Goal: Information Seeking & Learning: Learn about a topic

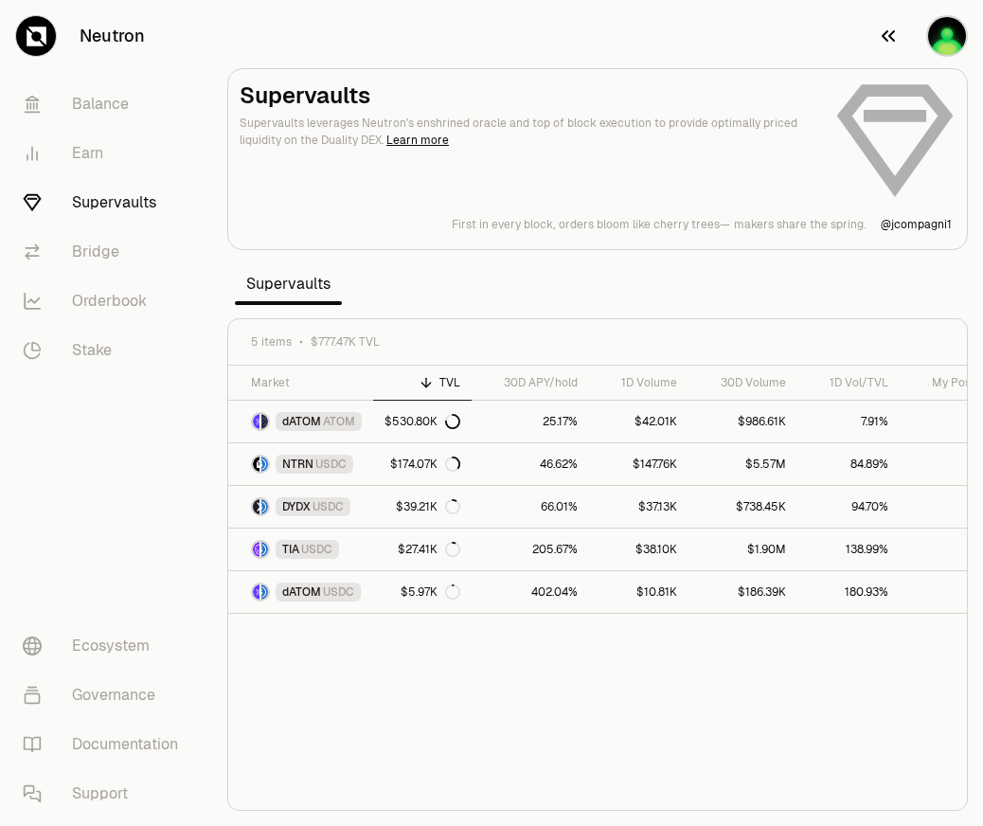
click at [952, 42] on img "button" at bounding box center [947, 36] width 42 height 42
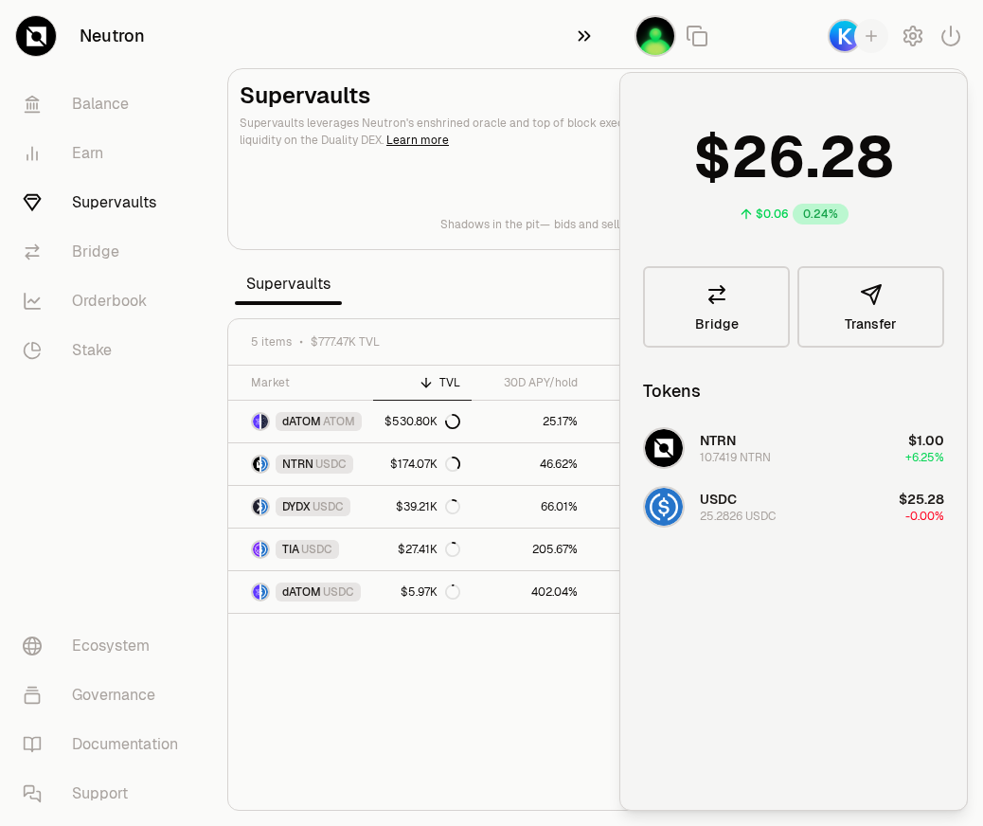
click at [592, 38] on icon "button" at bounding box center [584, 36] width 21 height 23
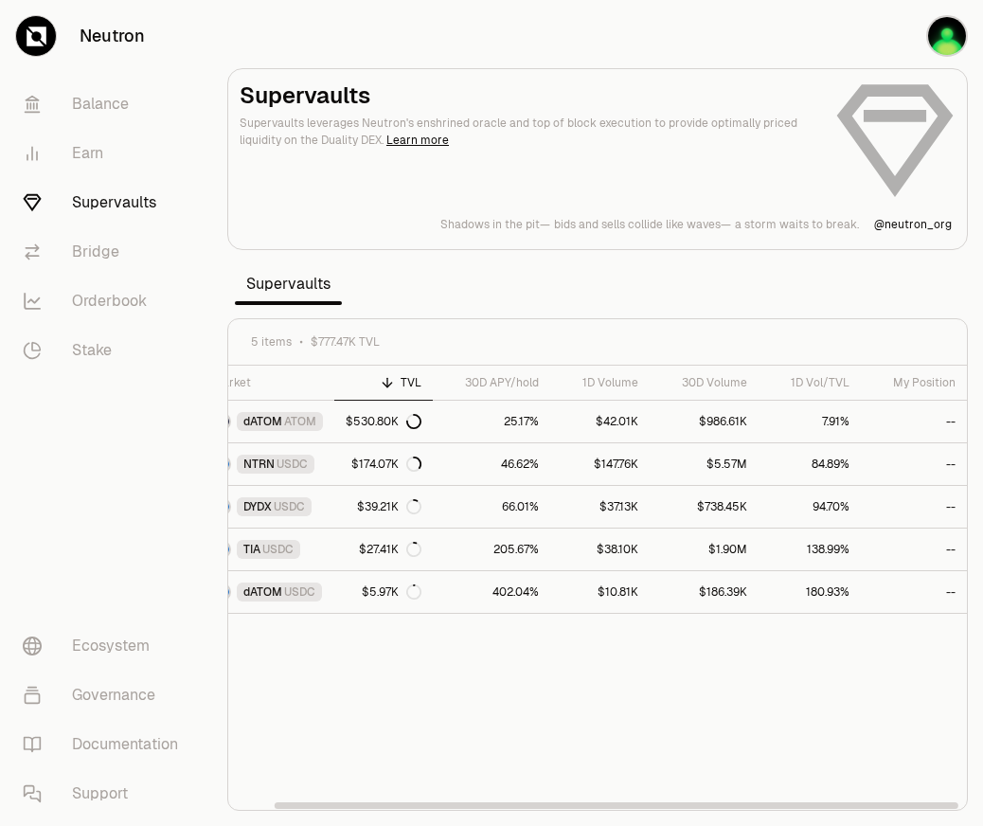
scroll to position [0, 41]
drag, startPoint x: 434, startPoint y: 716, endPoint x: 554, endPoint y: 713, distance: 120.3
click at [592, 713] on div "Market TVL 30D APY/hold 1D Volume 30D Volume 1D Vol/TVL My Position dATOM ATOM …" at bounding box center [597, 588] width 739 height 445
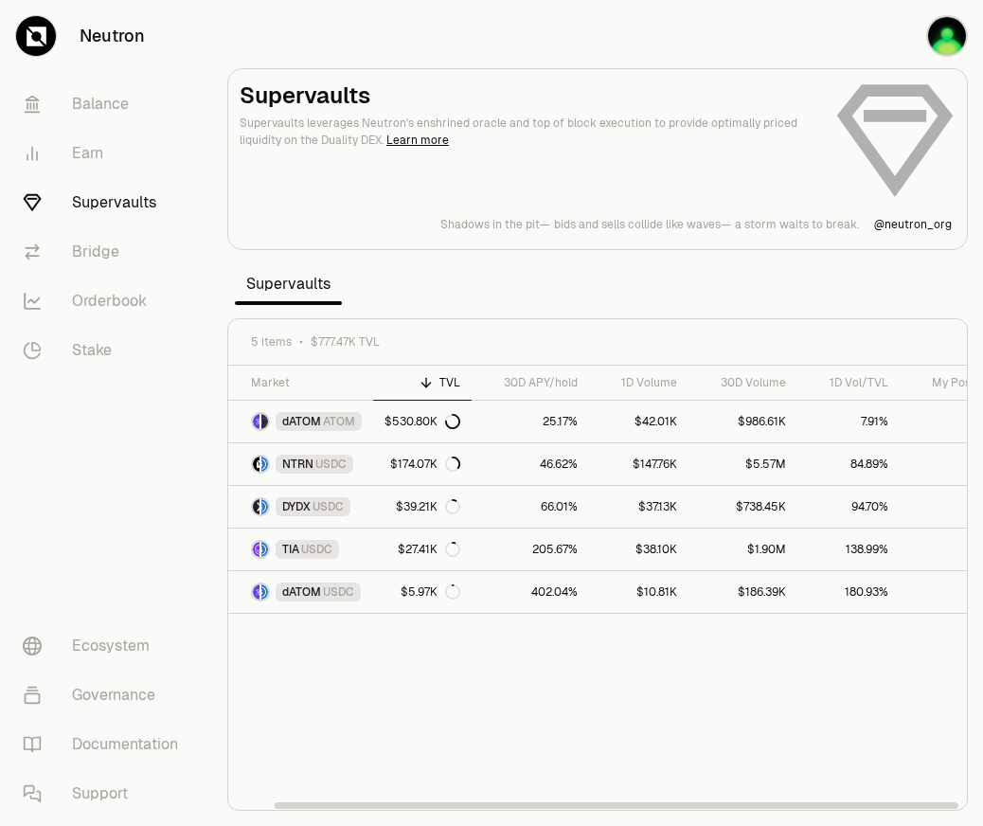
drag, startPoint x: 761, startPoint y: 683, endPoint x: 590, endPoint y: 679, distance: 170.5
click at [553, 591] on link "402.04%" at bounding box center [530, 592] width 117 height 42
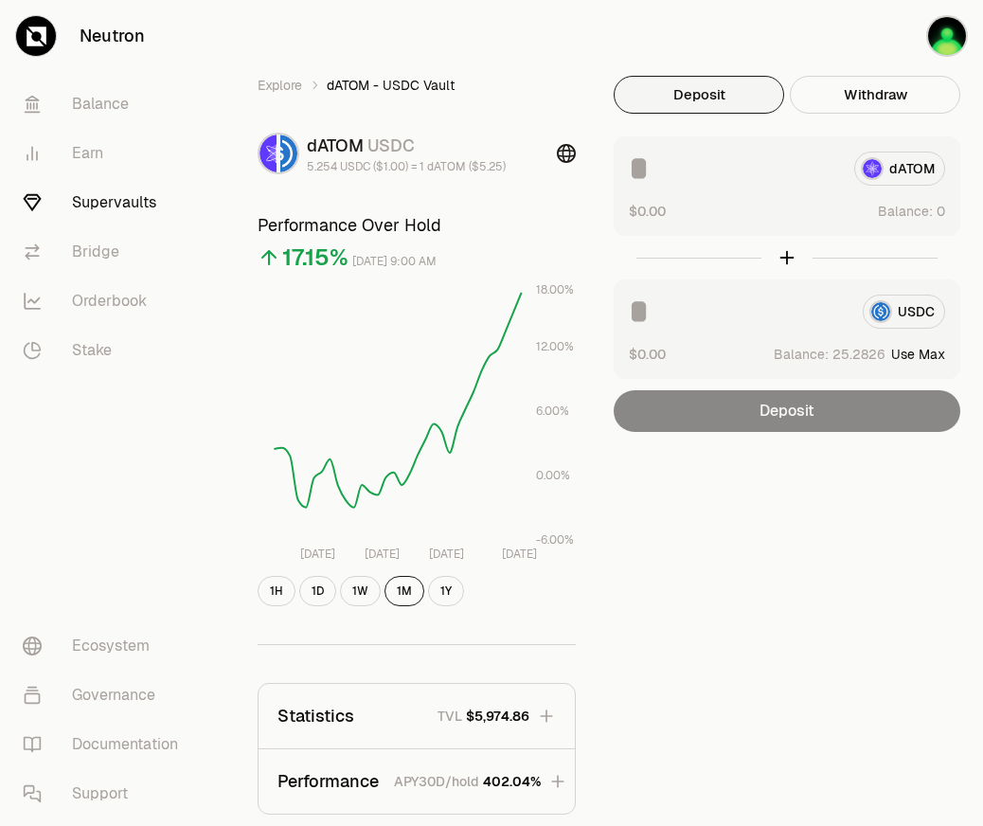
click at [568, 157] on icon at bounding box center [566, 153] width 19 height 19
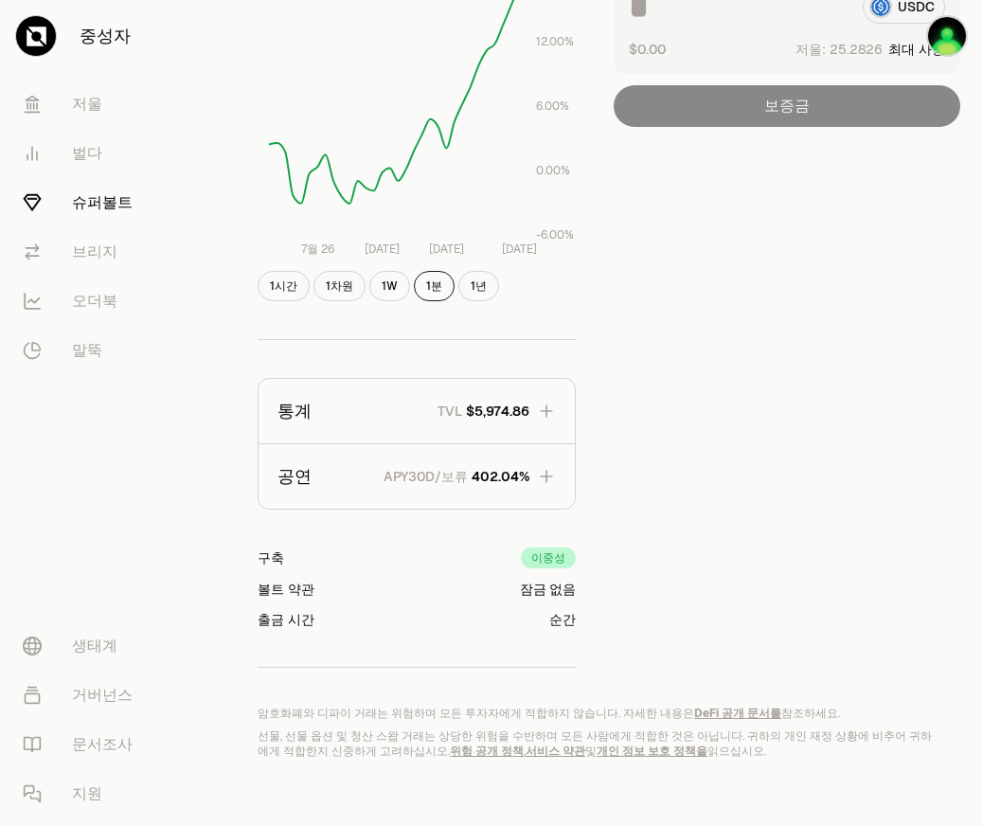
scroll to position [314, 0]
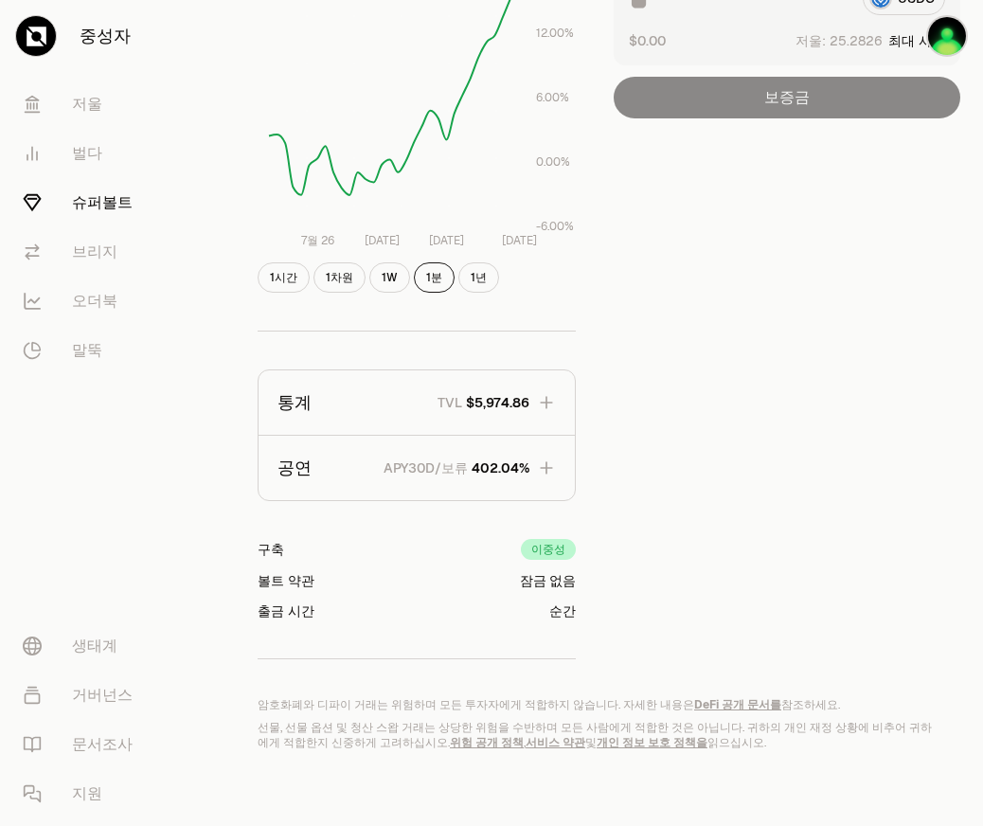
click at [549, 465] on icon "button" at bounding box center [546, 467] width 19 height 19
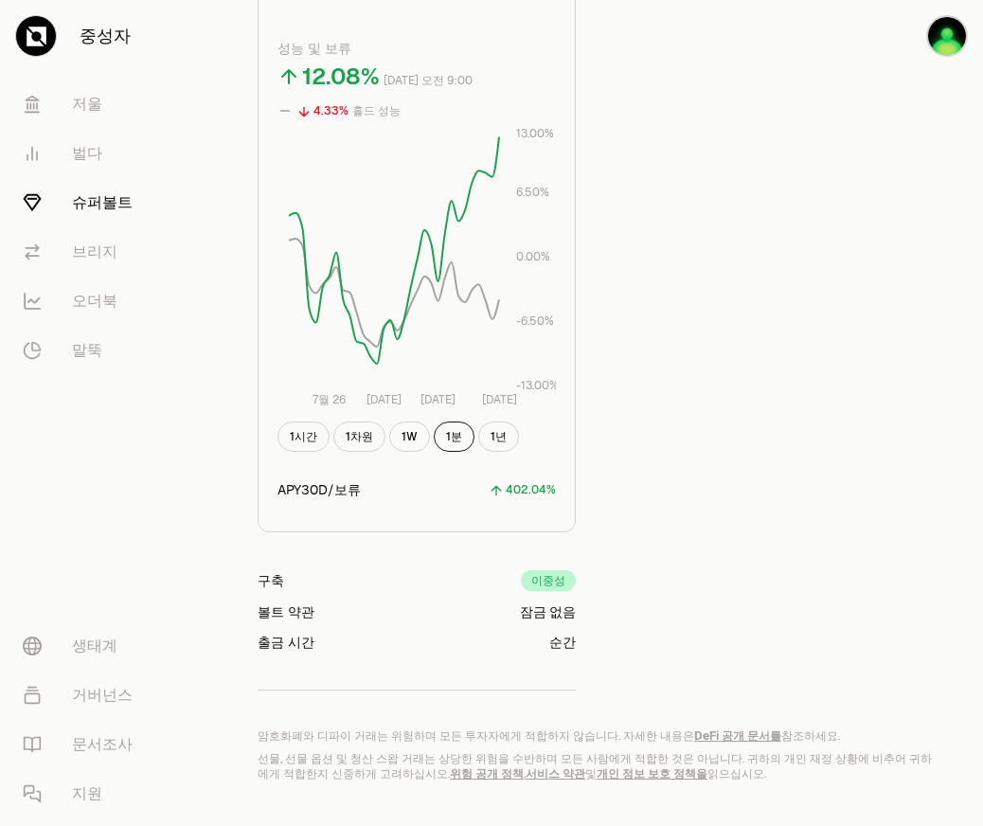
scroll to position [825, 0]
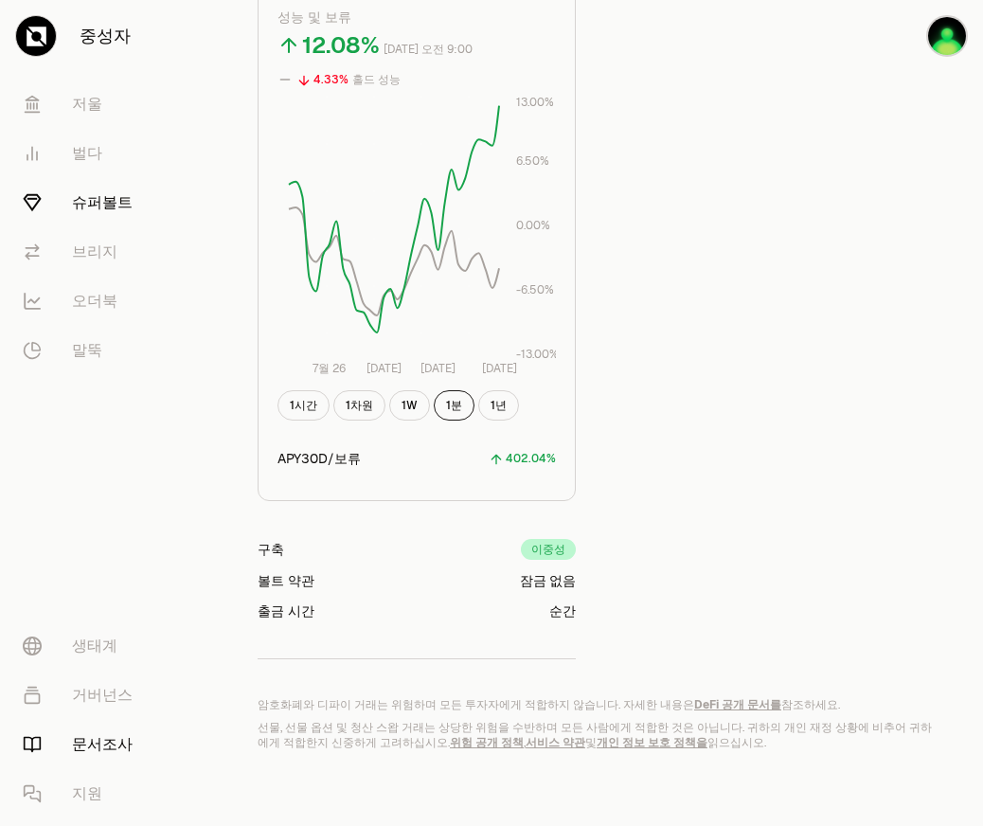
click at [101, 741] on font "문서조사" at bounding box center [102, 744] width 61 height 23
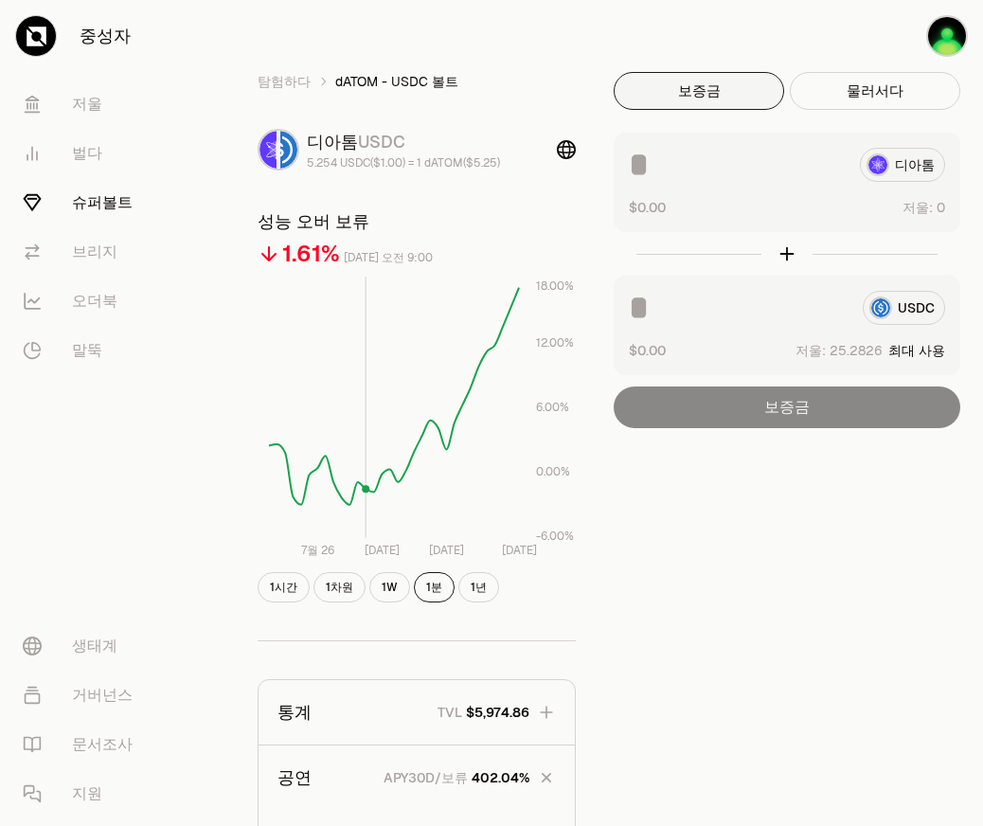
scroll to position [0, 0]
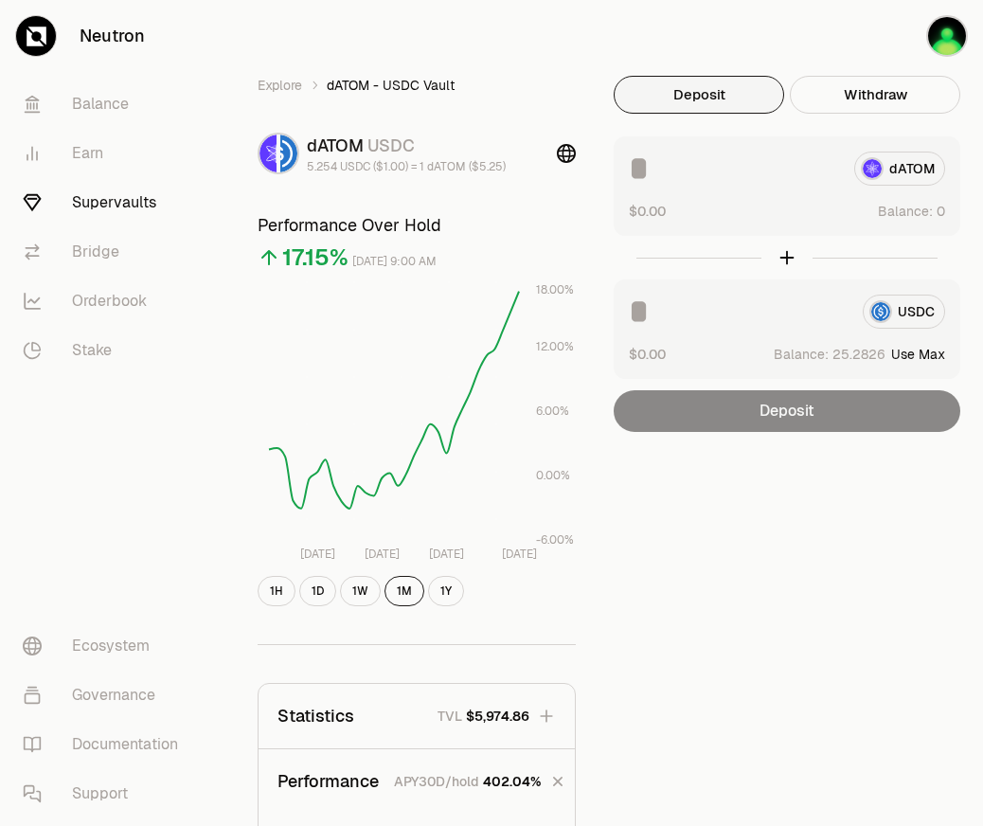
click at [320, 231] on h3 "Performance Over Hold" at bounding box center [417, 225] width 318 height 27
copy div "Performance Over Hold"
click at [285, 593] on button "1H" at bounding box center [277, 591] width 38 height 30
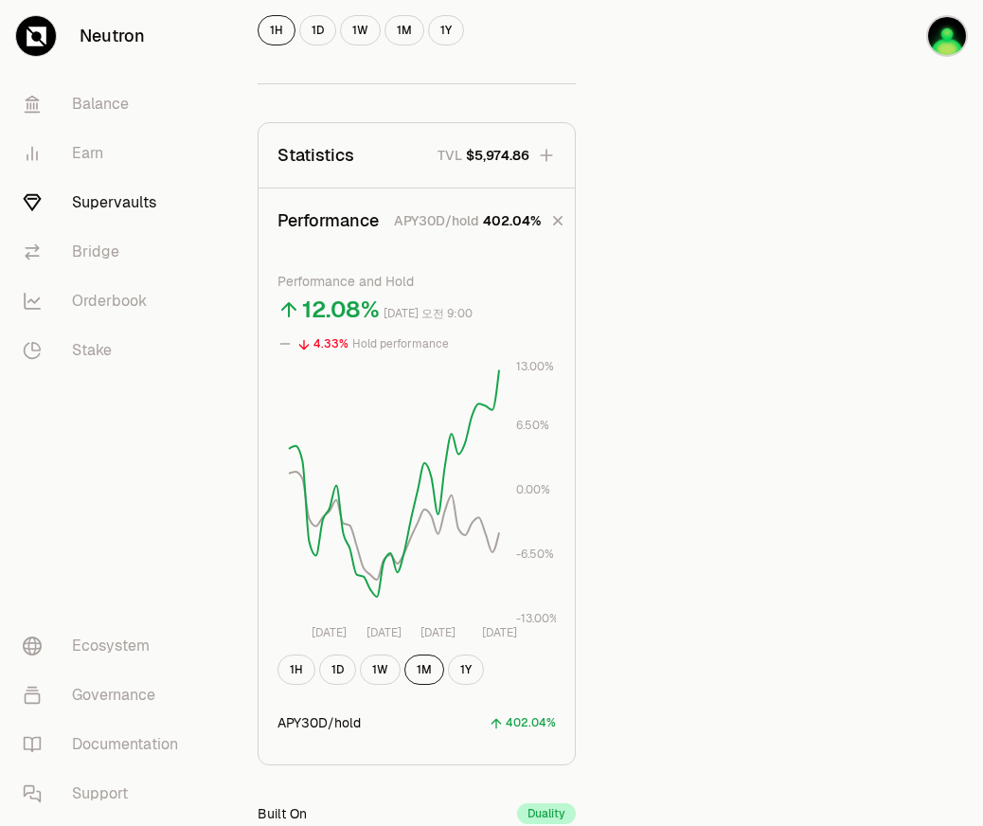
scroll to position [568, 0]
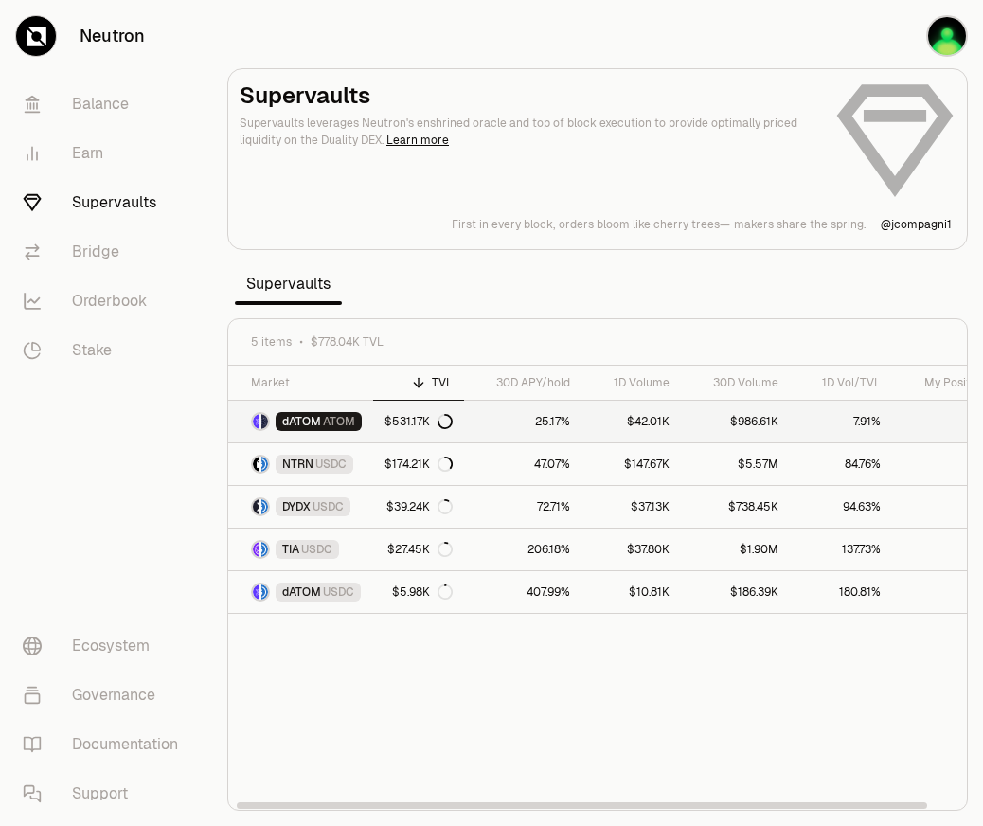
click at [418, 426] on div "$531.17K" at bounding box center [419, 421] width 68 height 15
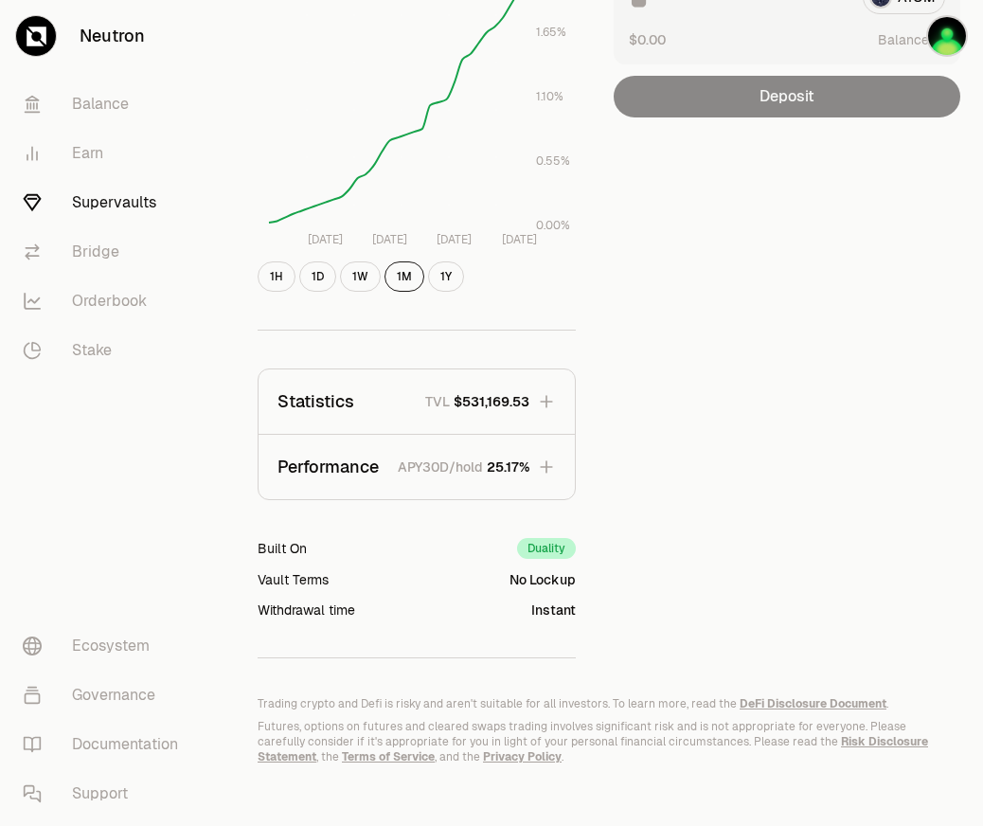
scroll to position [329, 0]
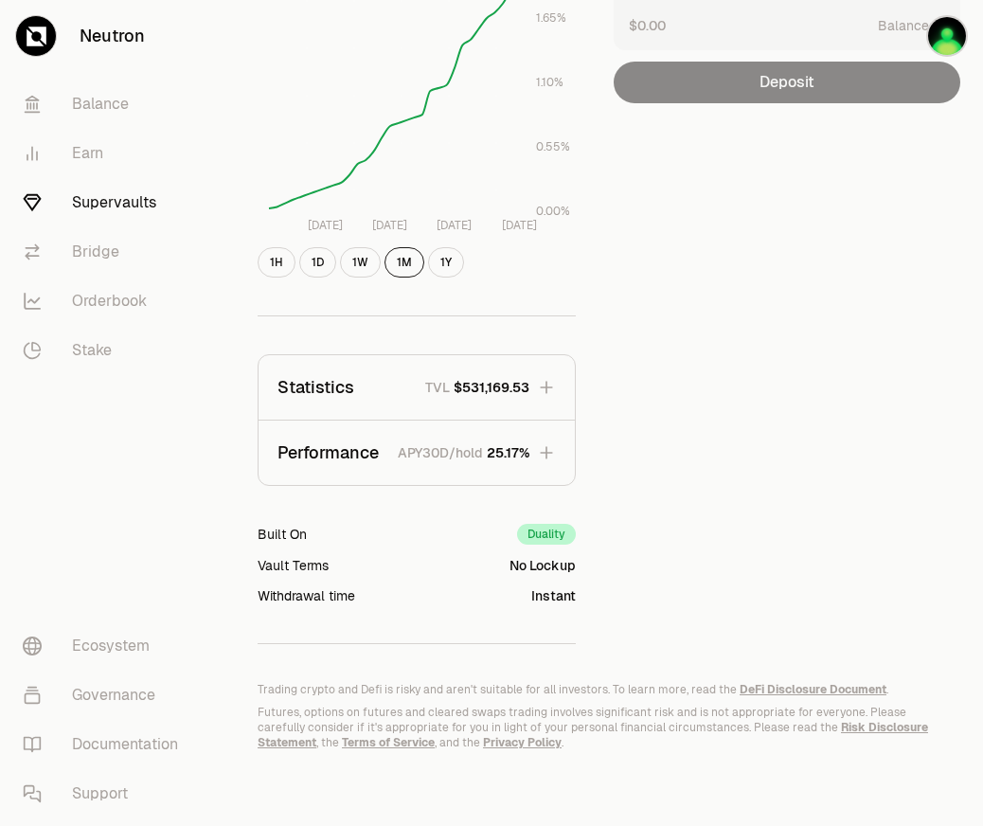
drag, startPoint x: 402, startPoint y: 458, endPoint x: 630, endPoint y: 486, distance: 230.0
click at [630, 486] on div "Explore dATOM - ATOM Vault dATOM ATOM 1.1728 ATOM ($4.47) = 1 dATOM ($5.25) Per…" at bounding box center [598, 195] width 726 height 897
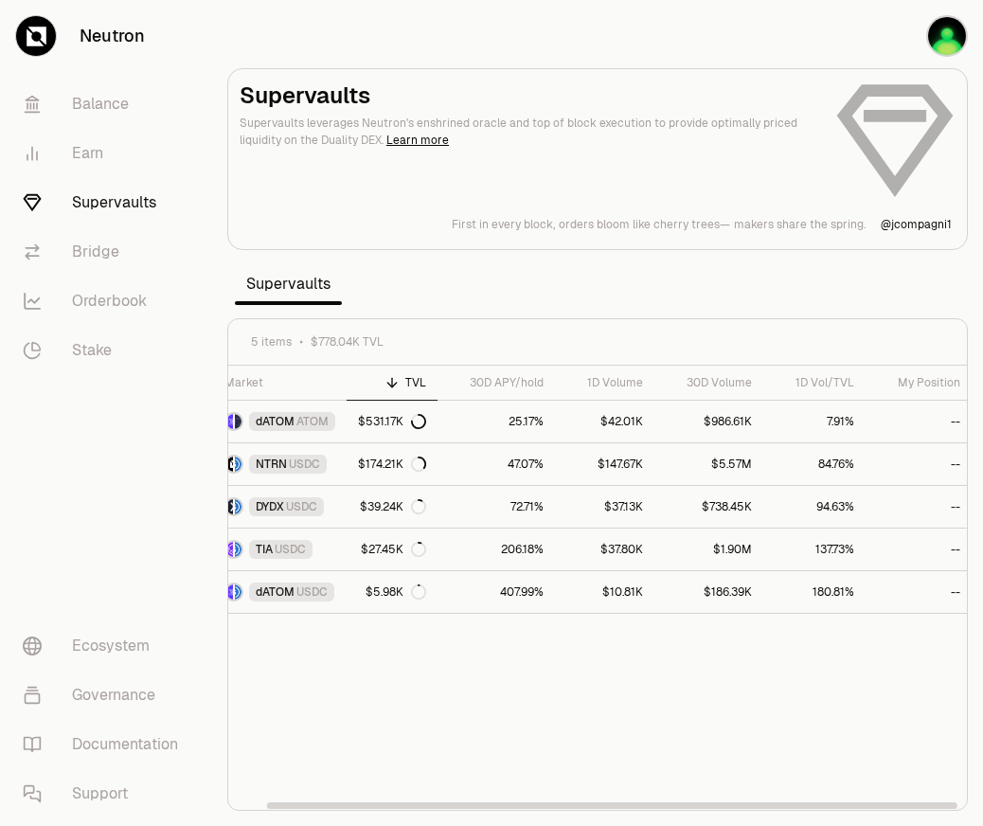
scroll to position [0, 33]
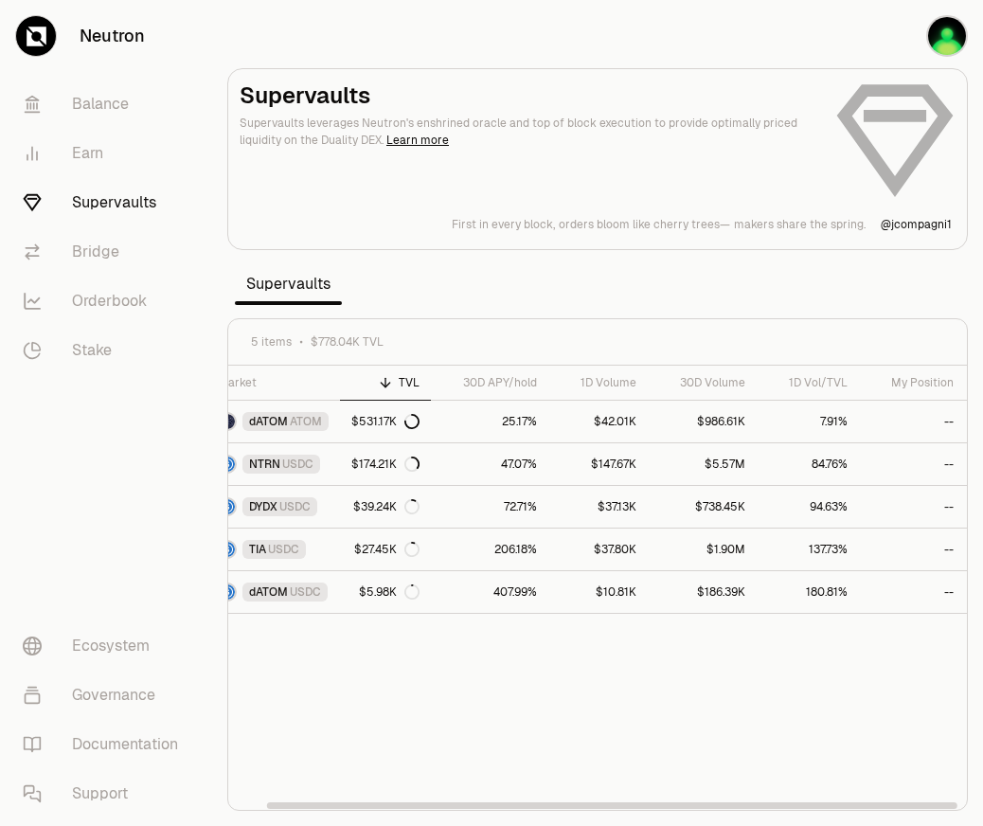
drag, startPoint x: 512, startPoint y: 679, endPoint x: 555, endPoint y: 672, distance: 44.2
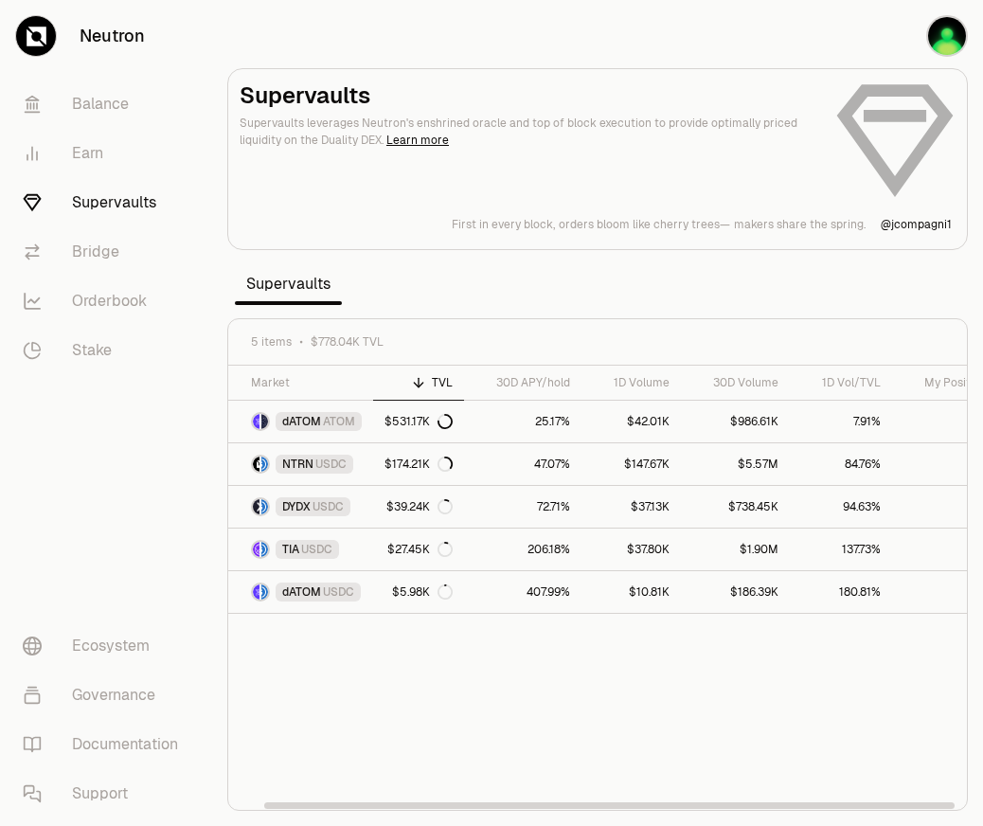
drag, startPoint x: 637, startPoint y: 669, endPoint x: 589, endPoint y: 668, distance: 48.3
click at [581, 669] on div "Market TVL 30D APY/hold 1D Volume 30D Volume 1D Vol/TVL My Position dATOM ATOM …" at bounding box center [597, 588] width 739 height 445
click at [506, 460] on link "47.07%" at bounding box center [522, 464] width 117 height 42
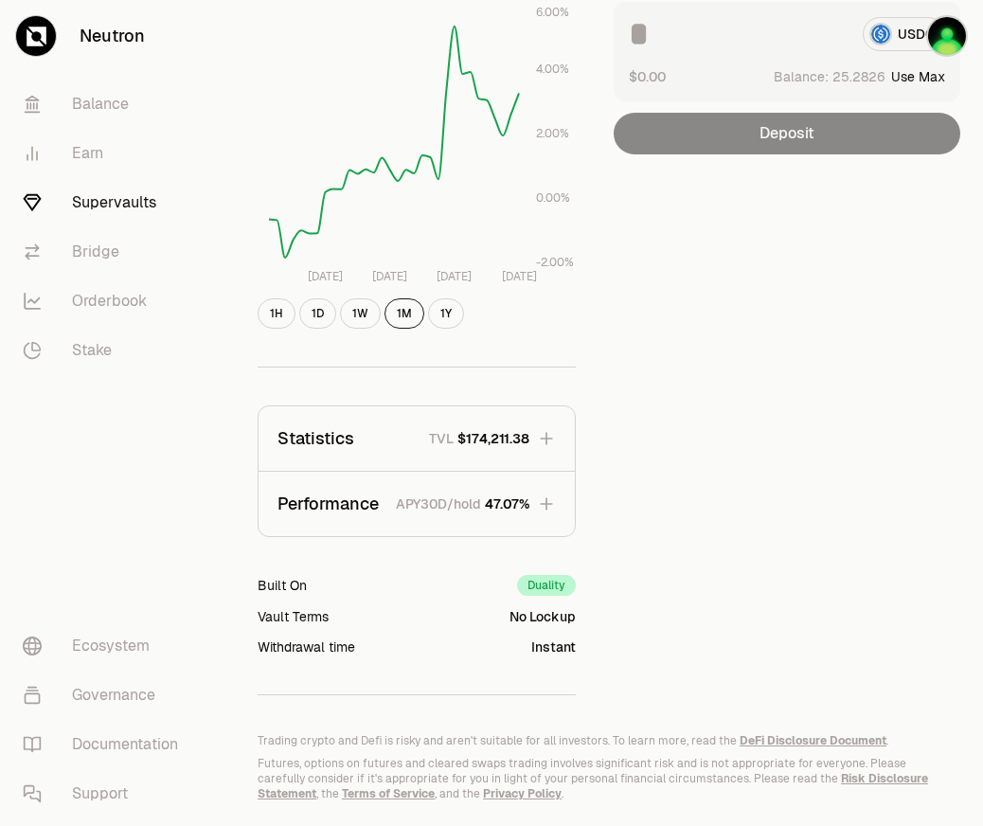
scroll to position [329, 0]
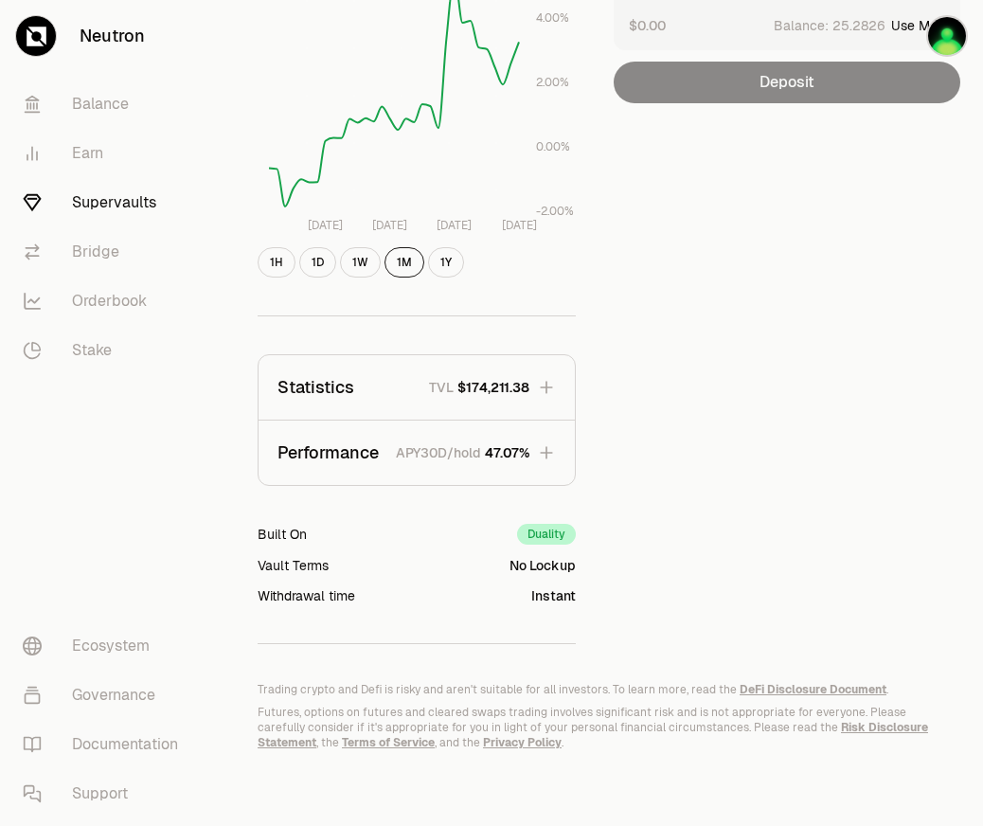
click at [552, 458] on icon "button" at bounding box center [546, 452] width 19 height 19
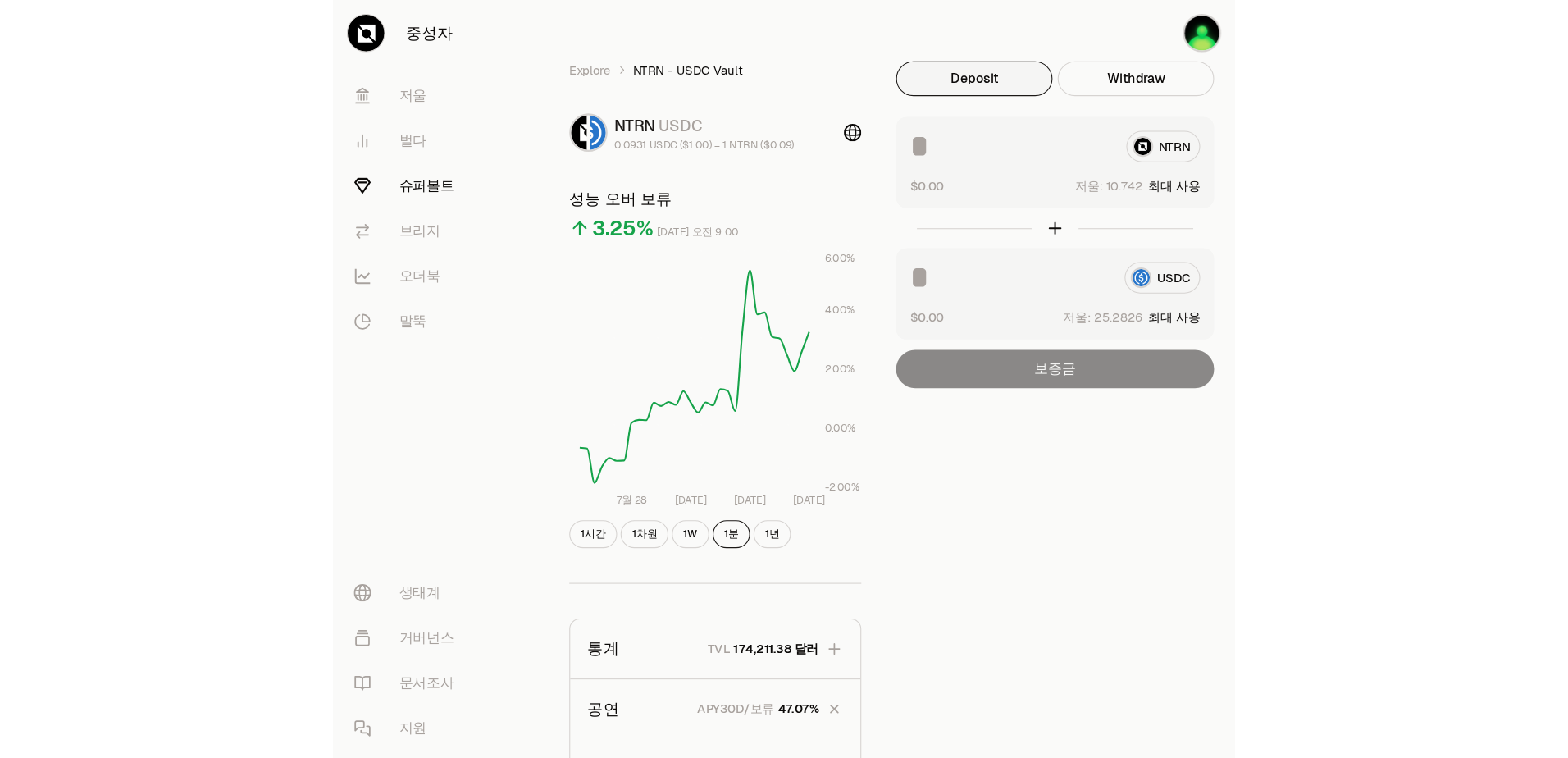
scroll to position [0, 0]
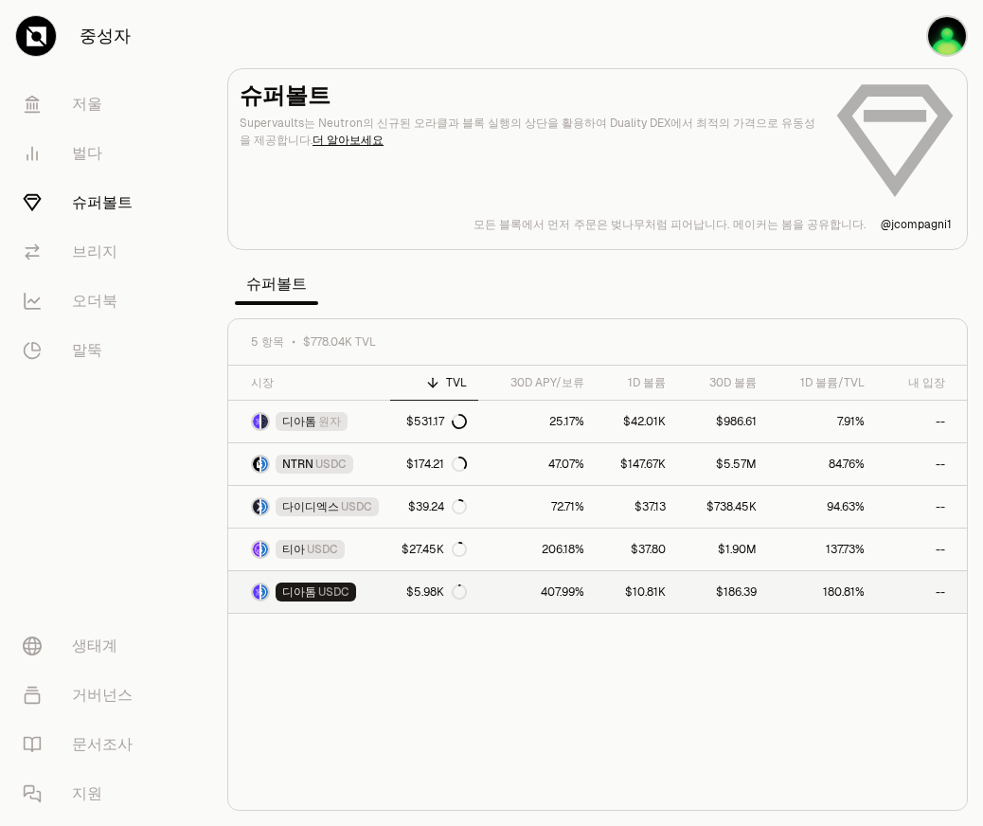
click at [350, 584] on div "디아톰 USDC" at bounding box center [316, 592] width 81 height 19
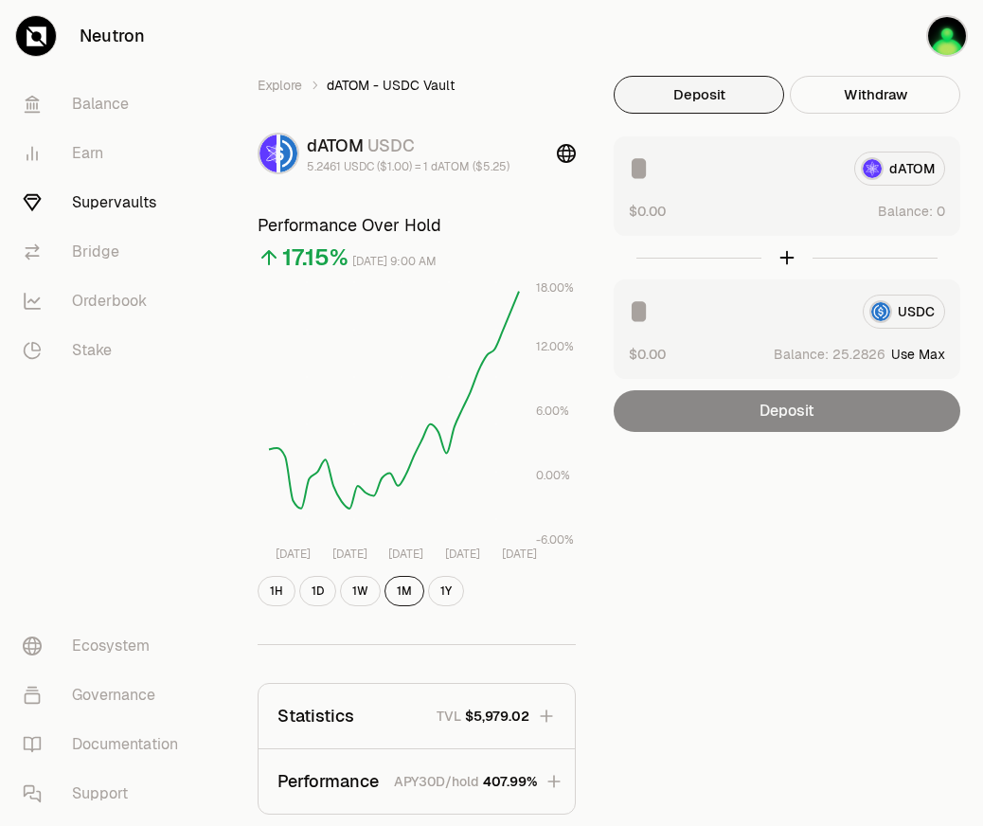
click at [699, 563] on div "Explore dATOM - USDC Vault dATOM USDC 5.2461 USDC ($1.00) = 1 dATOM ($5.25) Per…" at bounding box center [598, 524] width 726 height 897
click at [108, 251] on font "Bridge" at bounding box center [95, 252] width 47 height 23
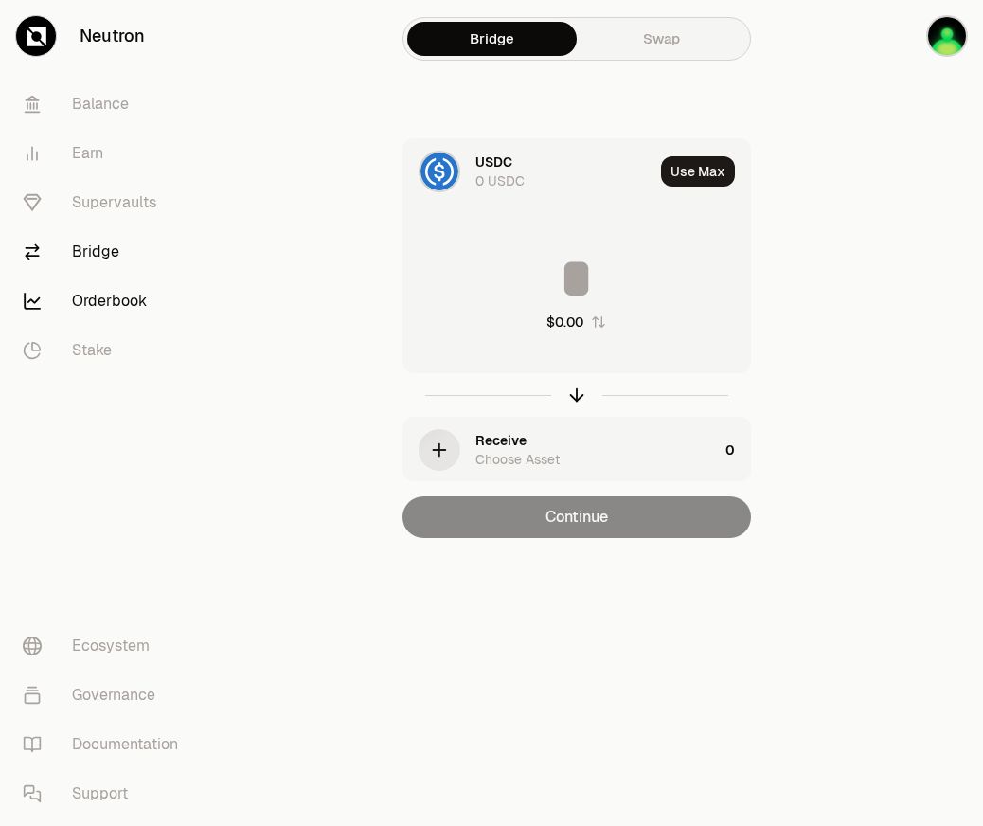
click at [121, 308] on font "Orderbook" at bounding box center [109, 301] width 75 height 23
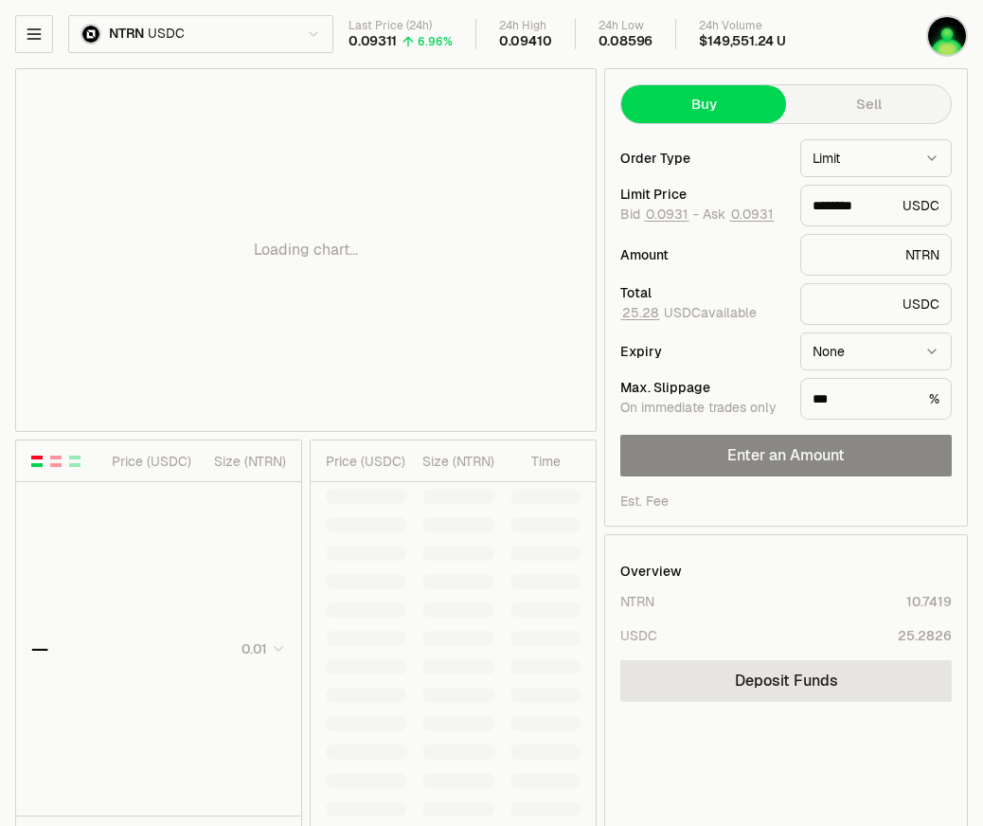
type input "********"
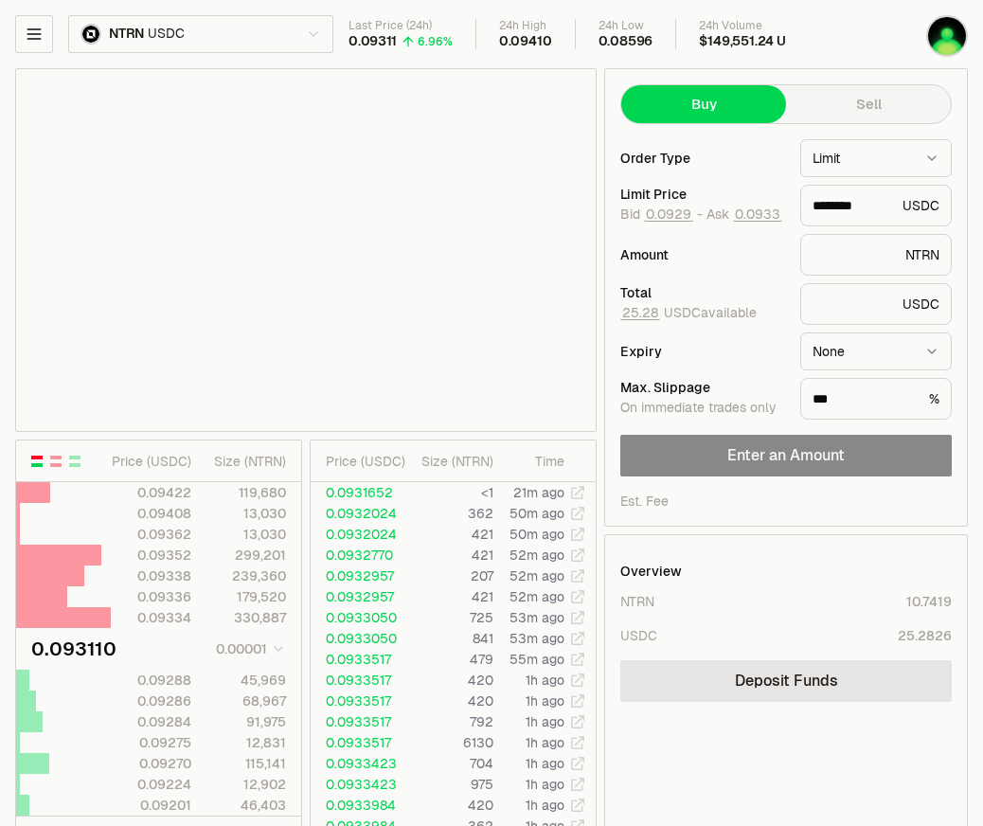
click at [143, 32] on html "Neutron Balance Earn Supervaults Bridge Orderbook Stake Ecosystem Governance Do…" at bounding box center [491, 594] width 983 height 1189
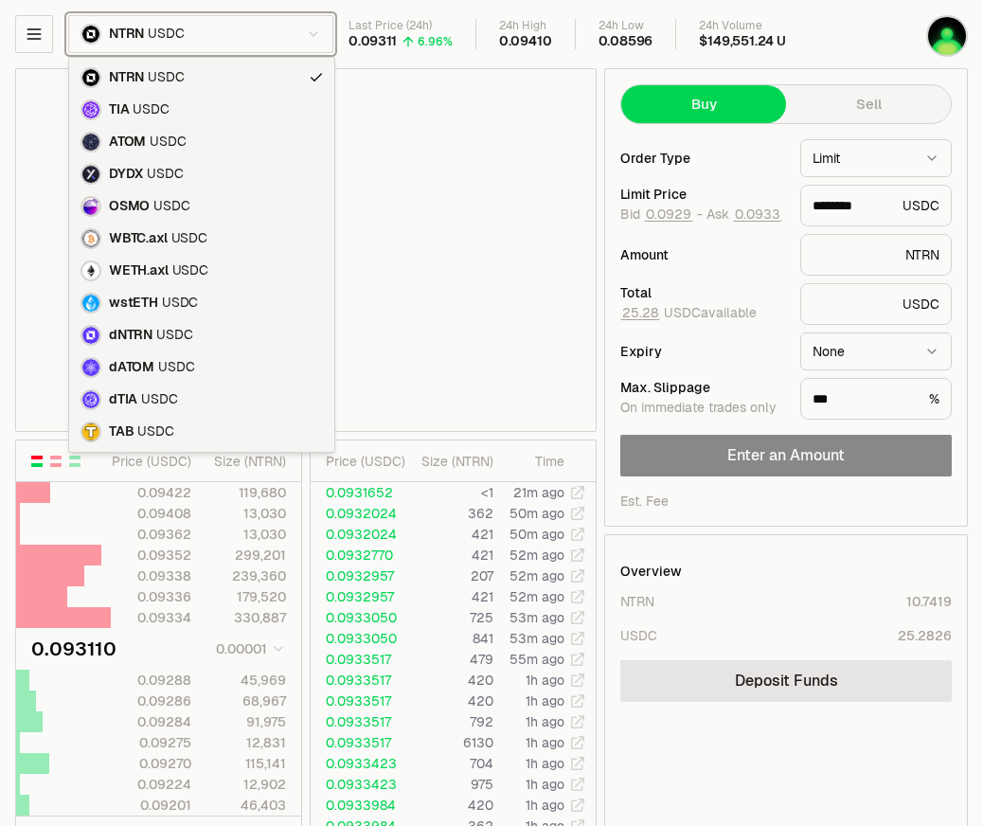
click at [135, 35] on html "Neutron Balance Earn Supervaults Bridge Orderbook Stake Ecosystem Governance Do…" at bounding box center [491, 594] width 983 height 1189
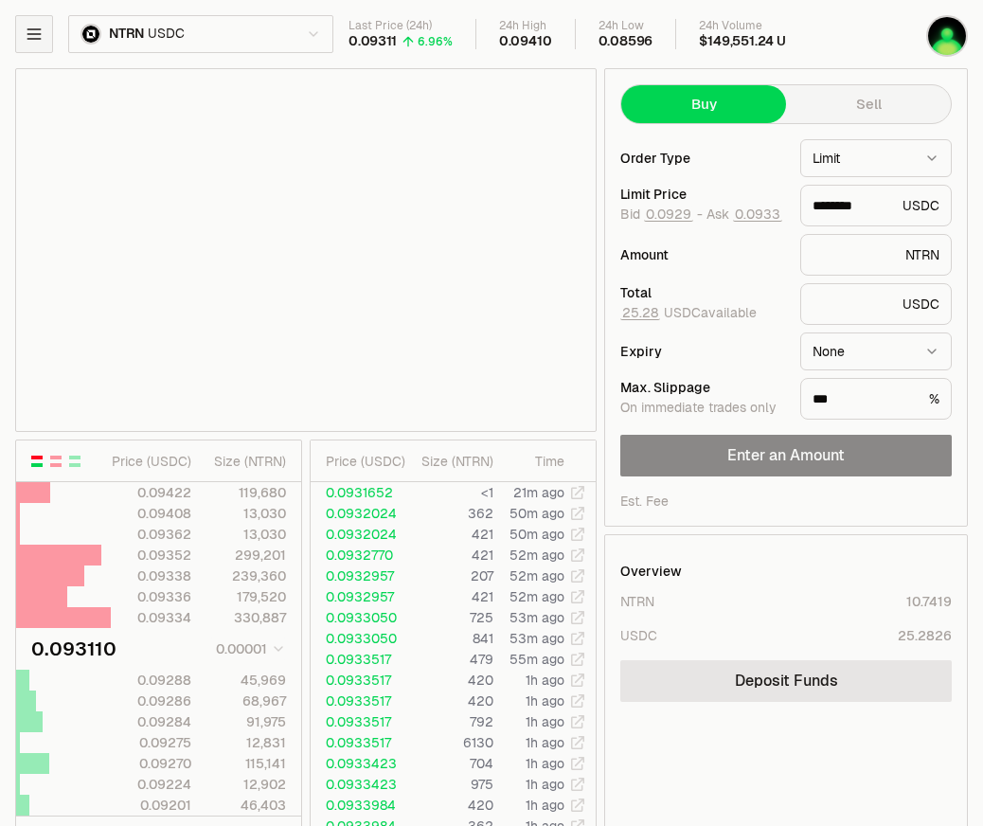
click at [20, 29] on button "button" at bounding box center [34, 34] width 38 height 38
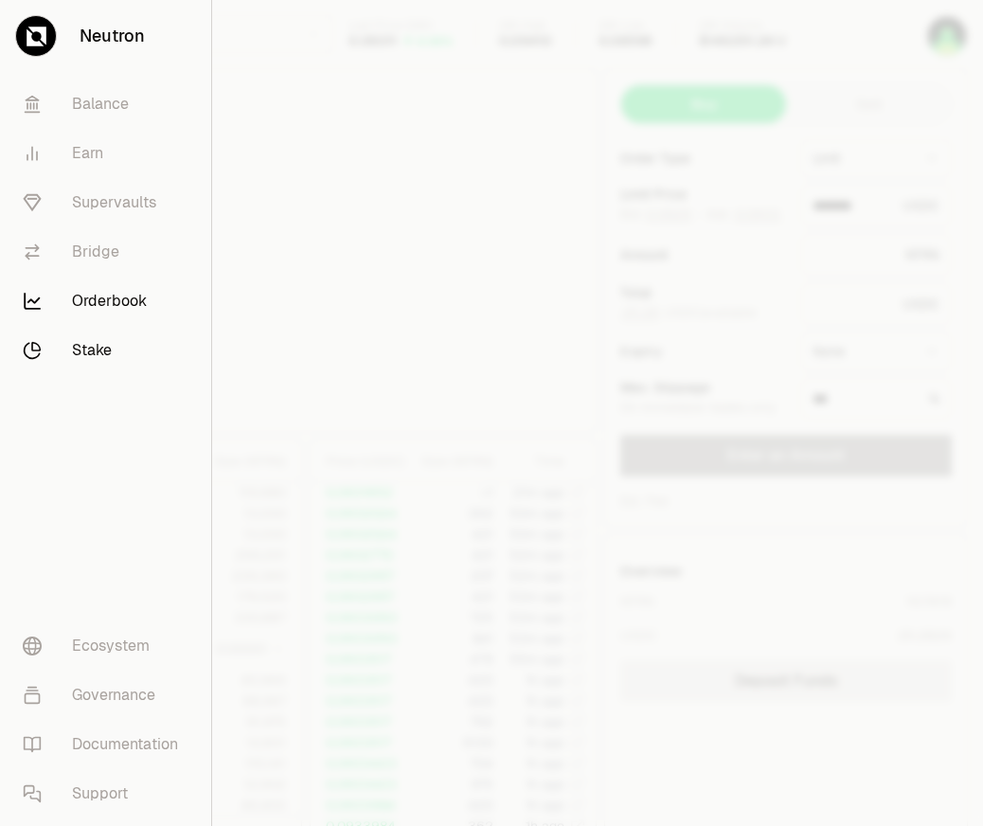
click at [96, 352] on link "Stake" at bounding box center [106, 350] width 196 height 49
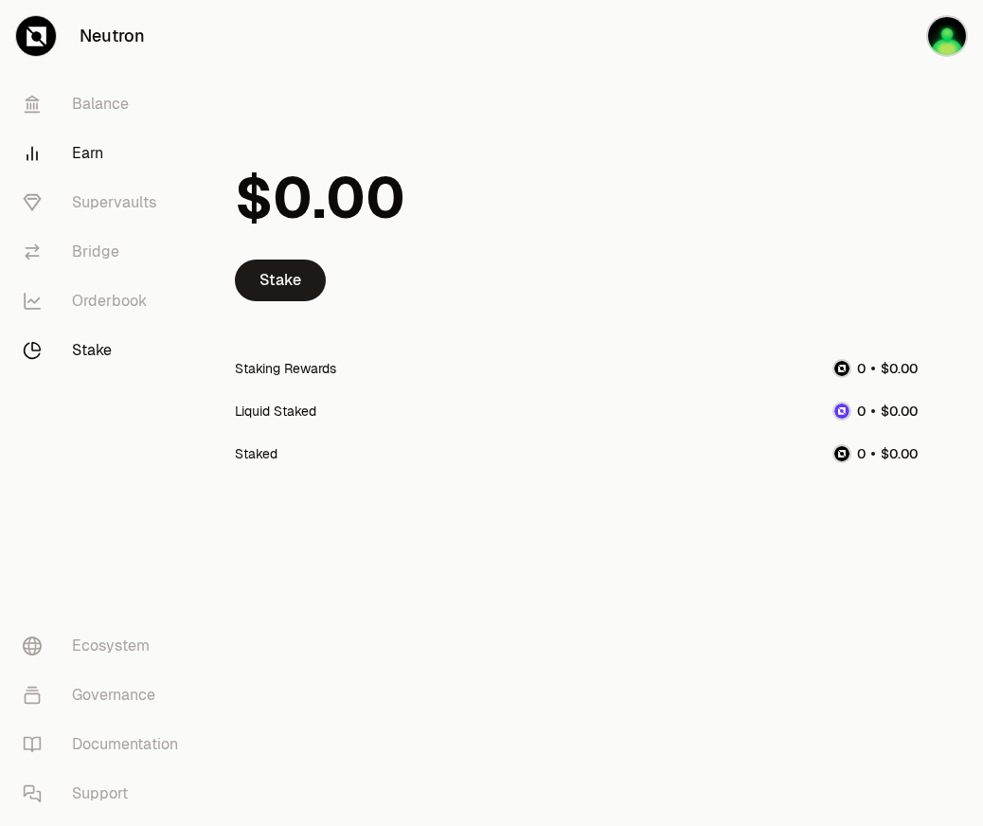
click at [99, 150] on link "Earn" at bounding box center [106, 153] width 197 height 49
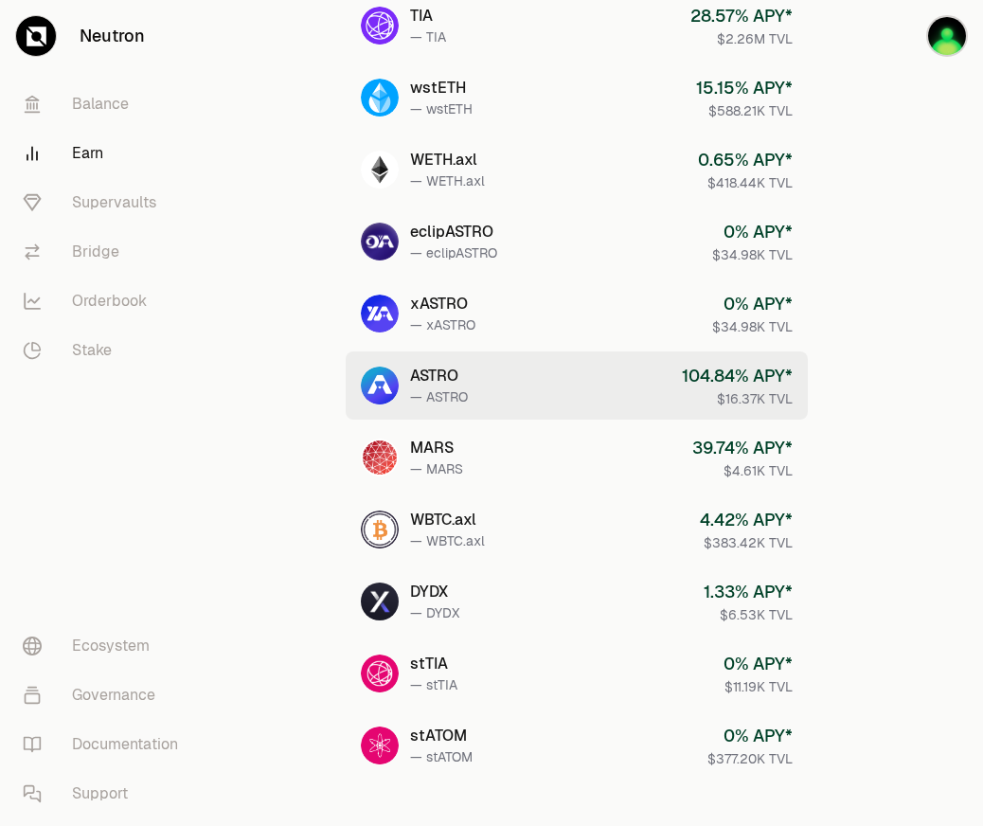
scroll to position [739, 0]
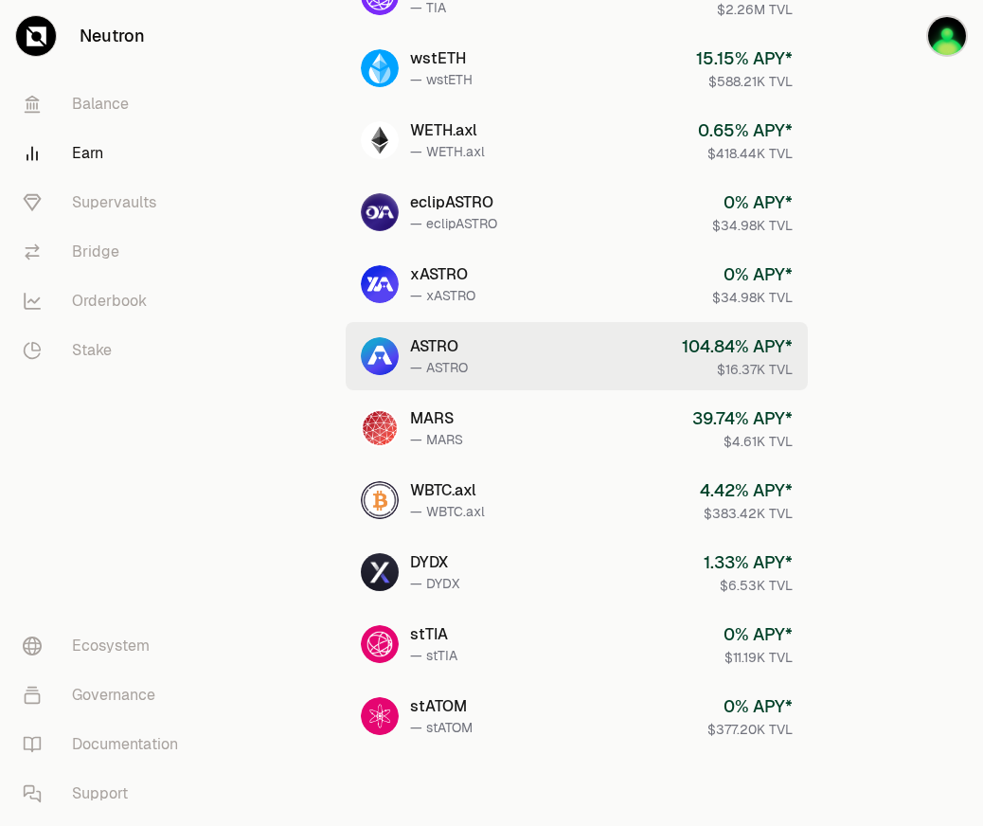
click at [550, 361] on link "ASTRO — ASTRO 104.84 % APY* $16.37K TVL" at bounding box center [577, 356] width 462 height 68
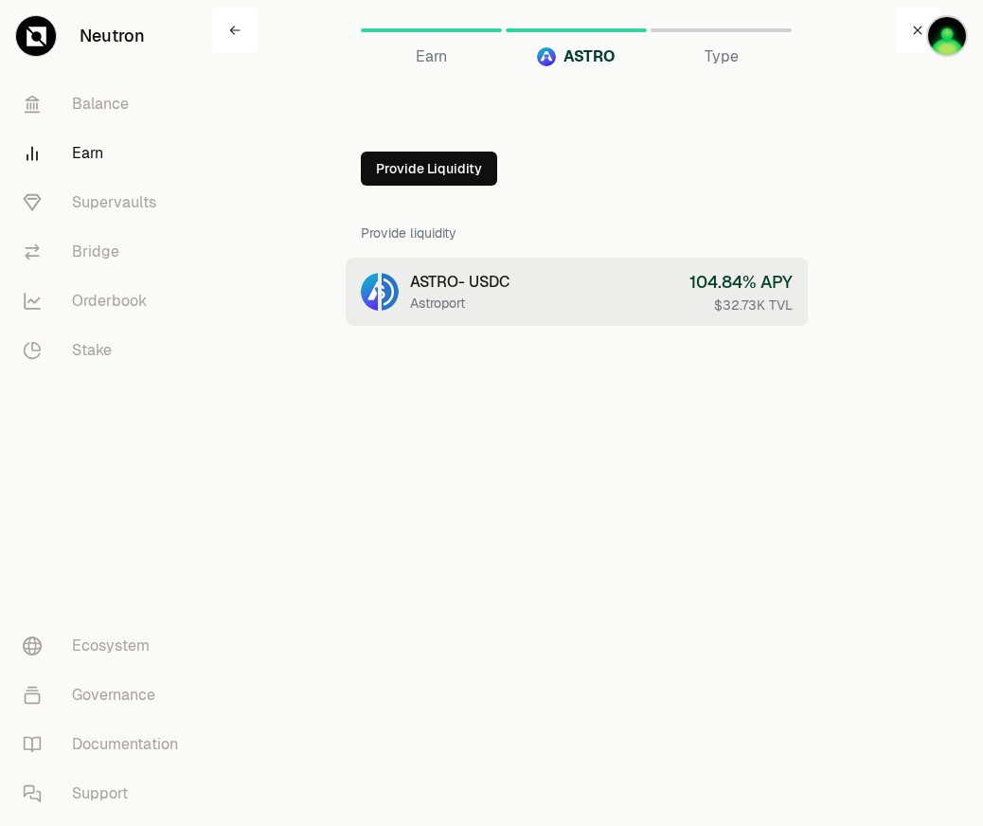
click at [568, 297] on link "ASTRO - USDC Astroport 104.84 % APY $32.73K TVL" at bounding box center [577, 292] width 462 height 68
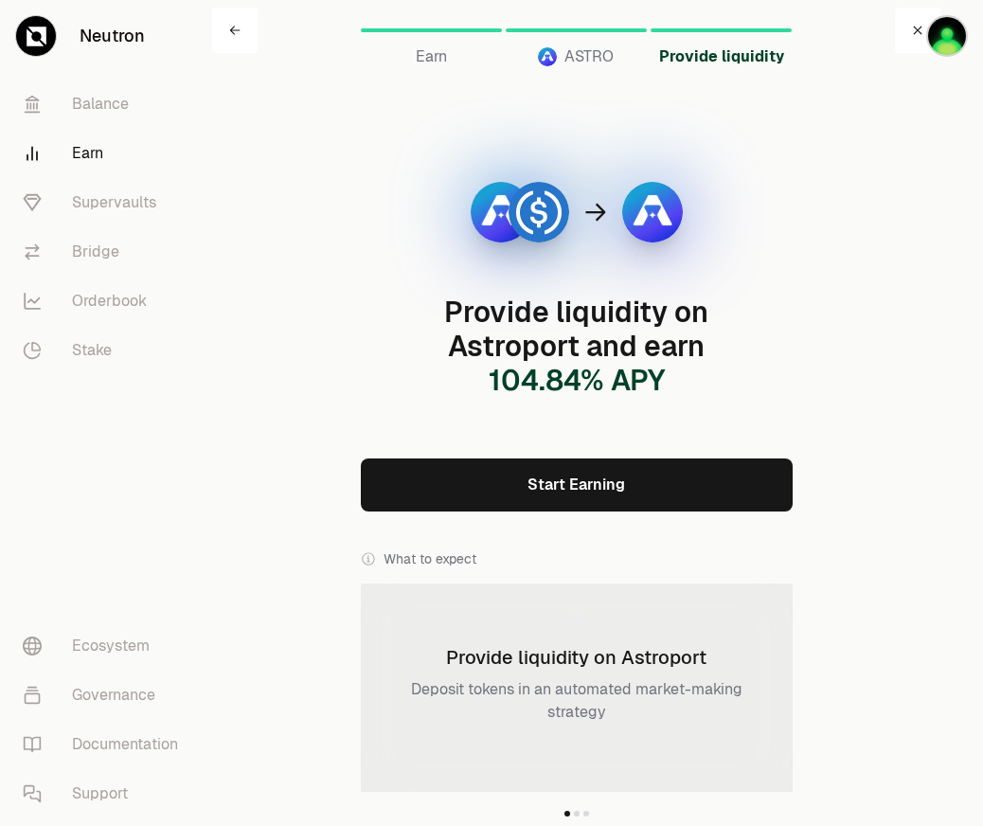
click at [545, 499] on link "Start Earning" at bounding box center [577, 484] width 432 height 53
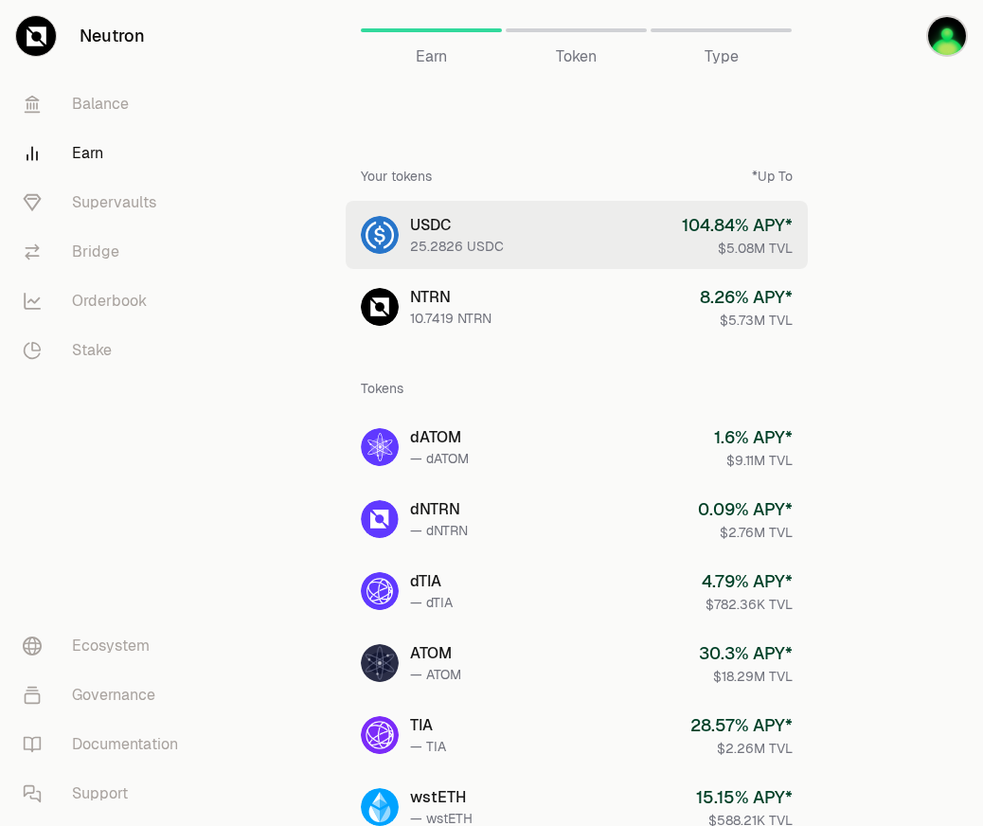
click at [596, 242] on link "USDC 25.2826 USDC 104.84 % APY* $5.08M TVL" at bounding box center [577, 235] width 462 height 68
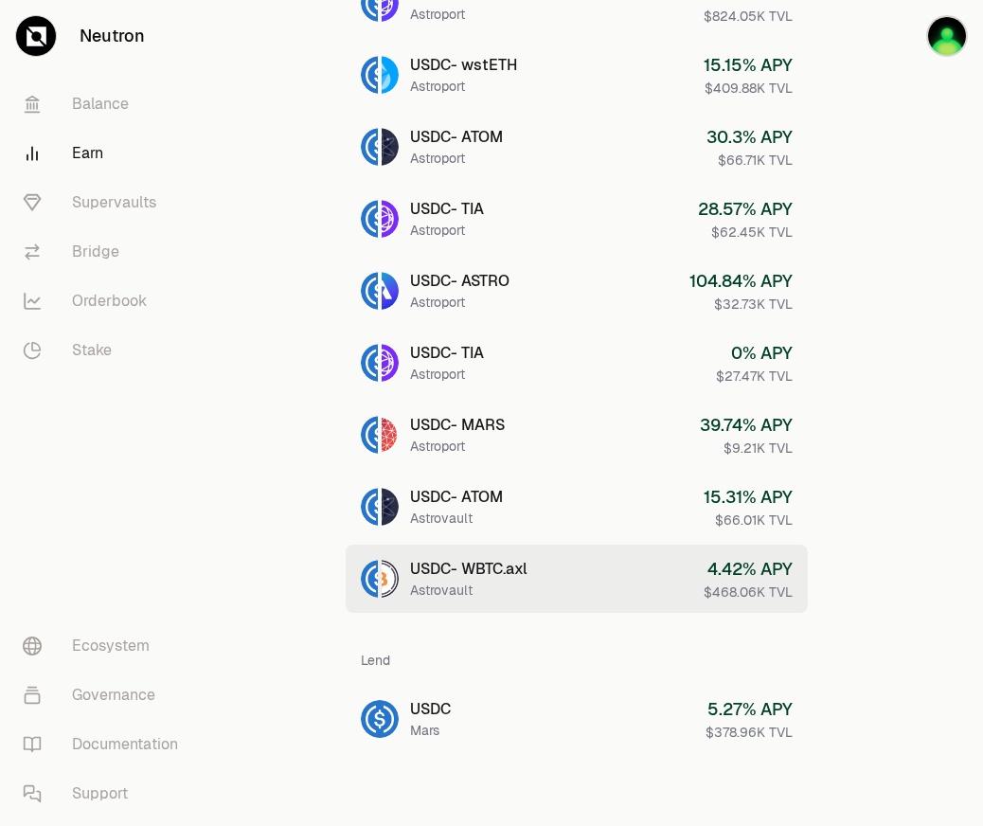
scroll to position [436, 0]
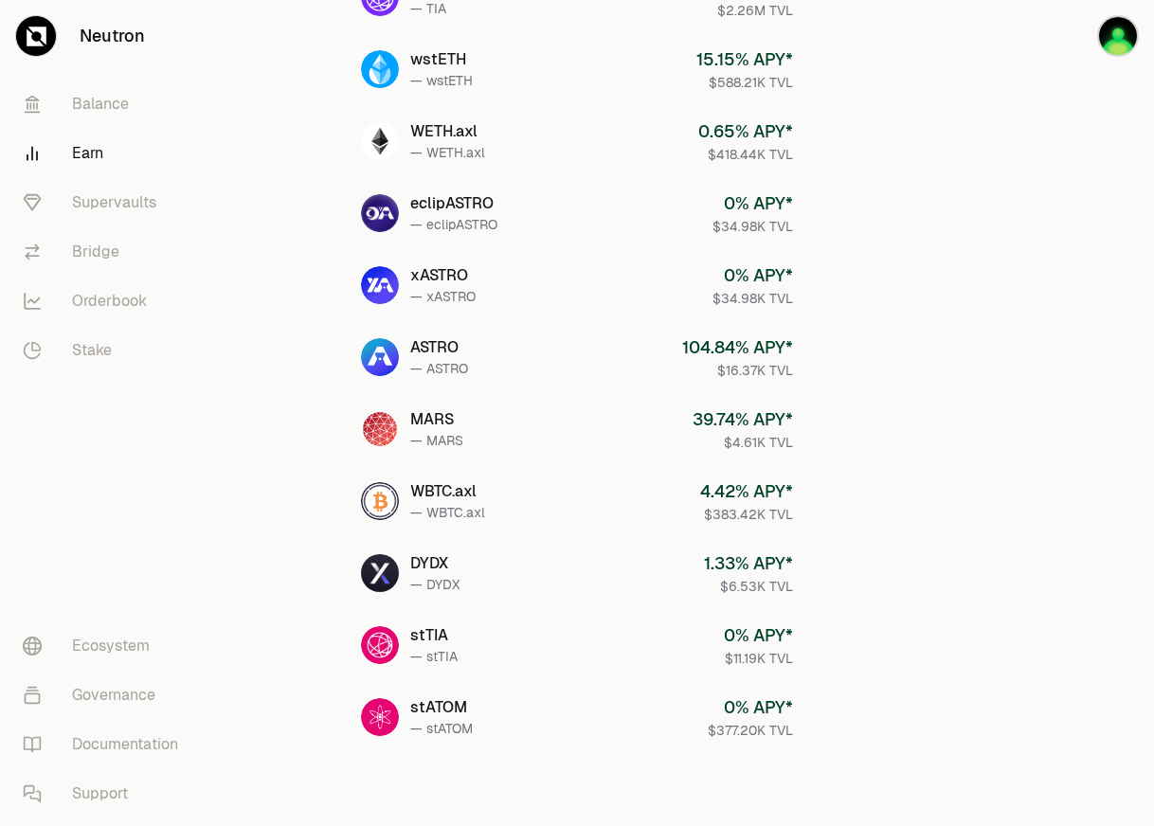
scroll to position [739, 0]
click at [101, 105] on link "Balance" at bounding box center [106, 104] width 197 height 49
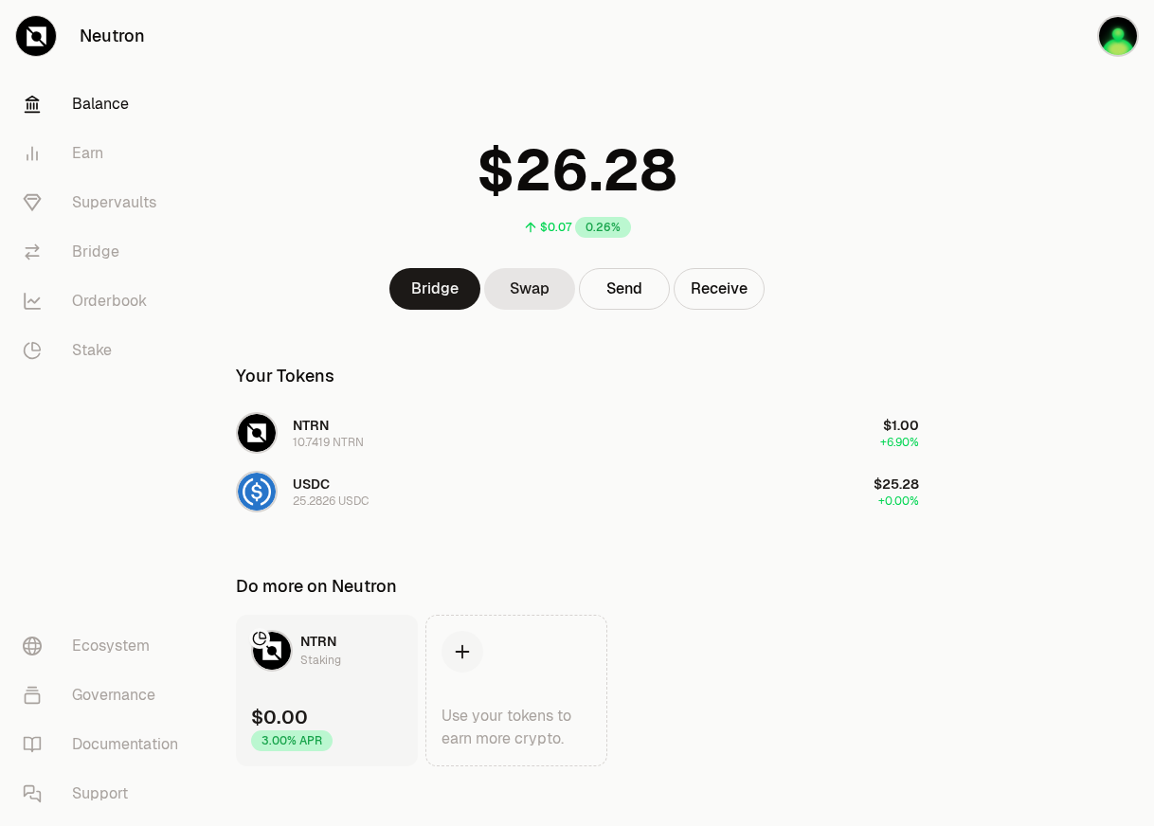
scroll to position [28, 0]
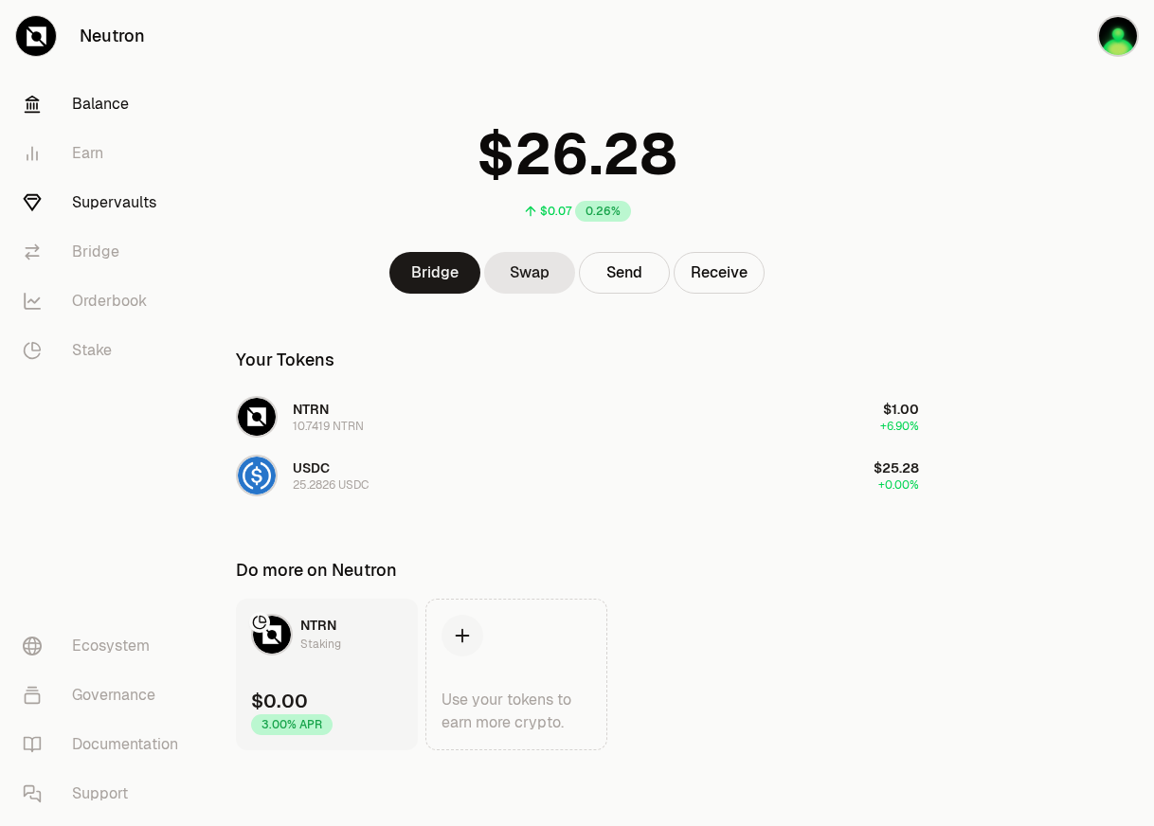
click at [117, 197] on link "Supervaults" at bounding box center [106, 202] width 197 height 49
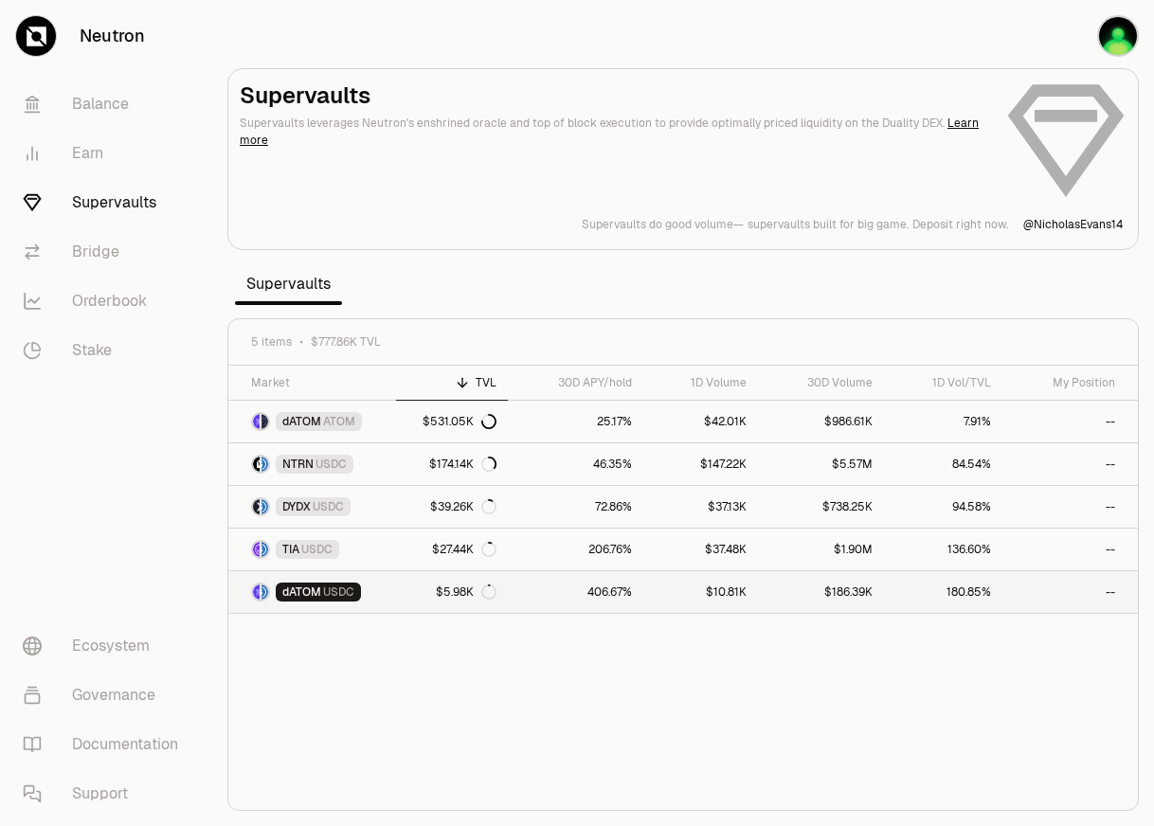
click at [954, 586] on link "180.85%" at bounding box center [943, 592] width 118 height 42
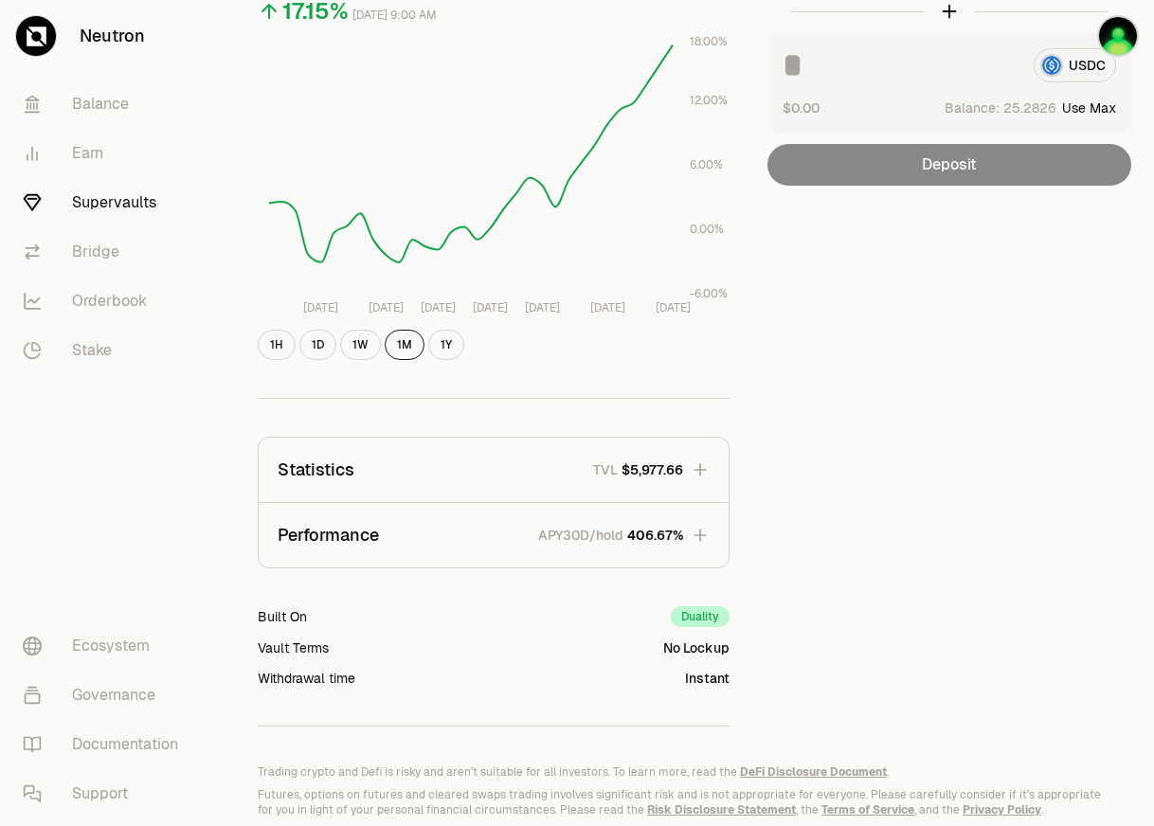
scroll to position [314, 0]
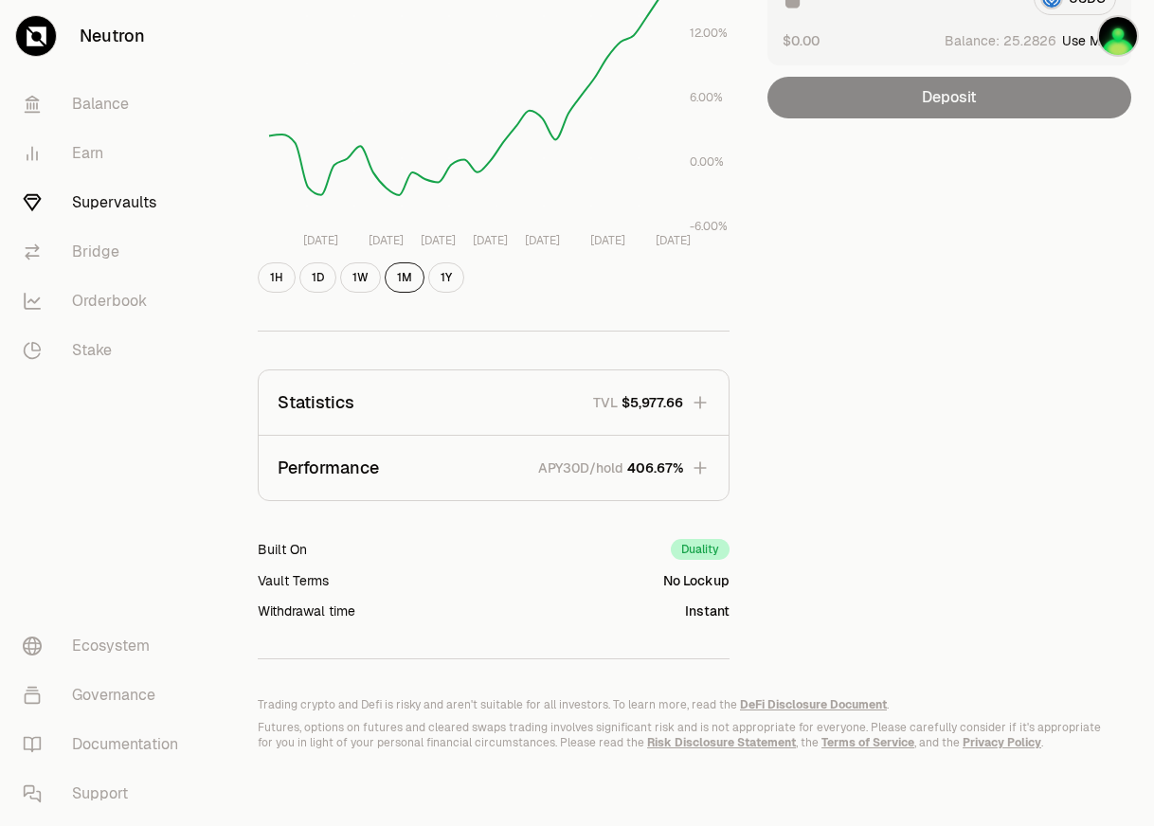
click at [703, 408] on icon "button" at bounding box center [700, 402] width 19 height 19
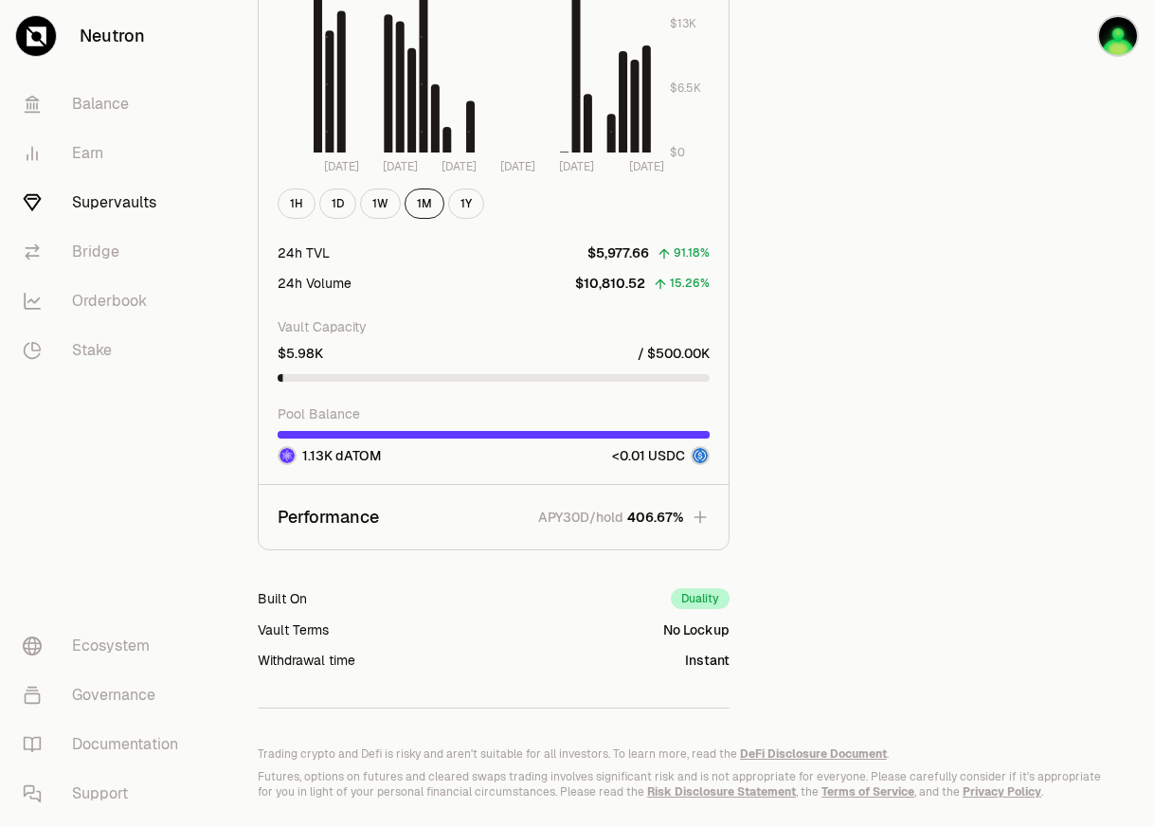
scroll to position [1454, 0]
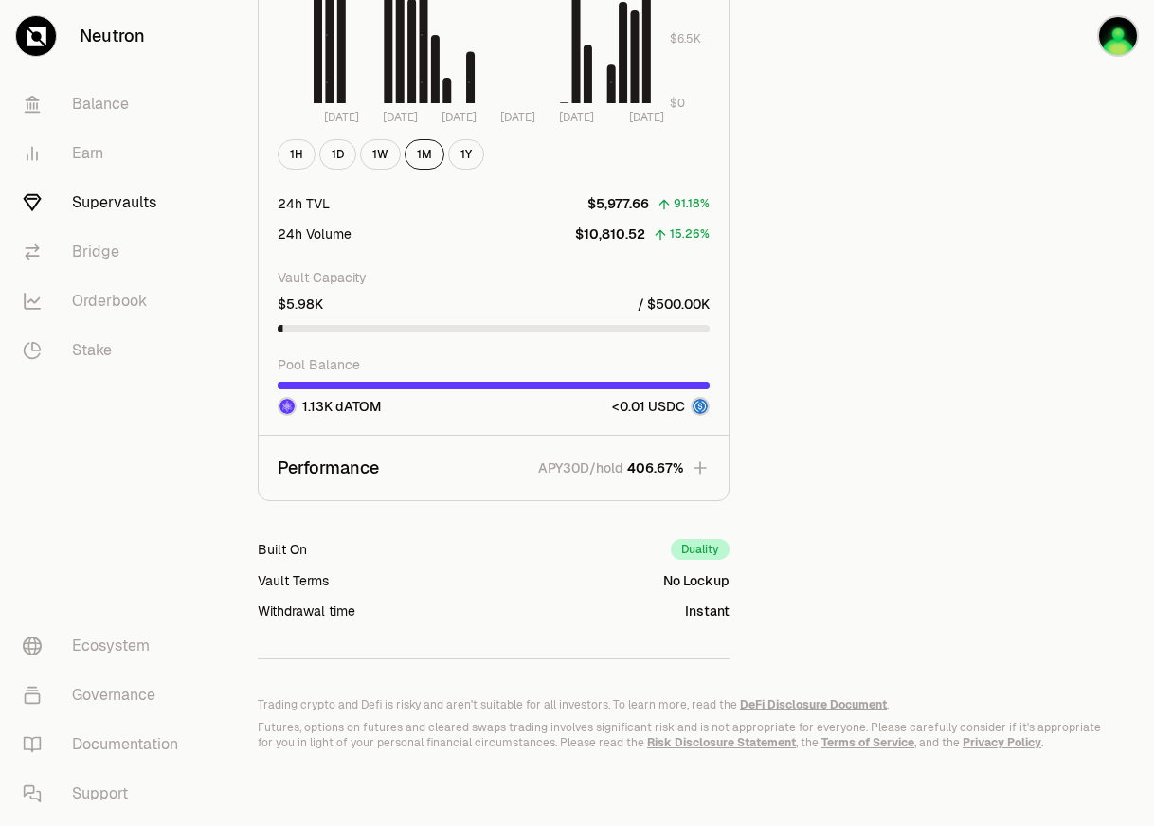
click at [374, 398] on div "1.13K dATOM" at bounding box center [329, 406] width 103 height 19
click at [511, 478] on button "Performance APY30D/hold 406.67%" at bounding box center [494, 468] width 470 height 64
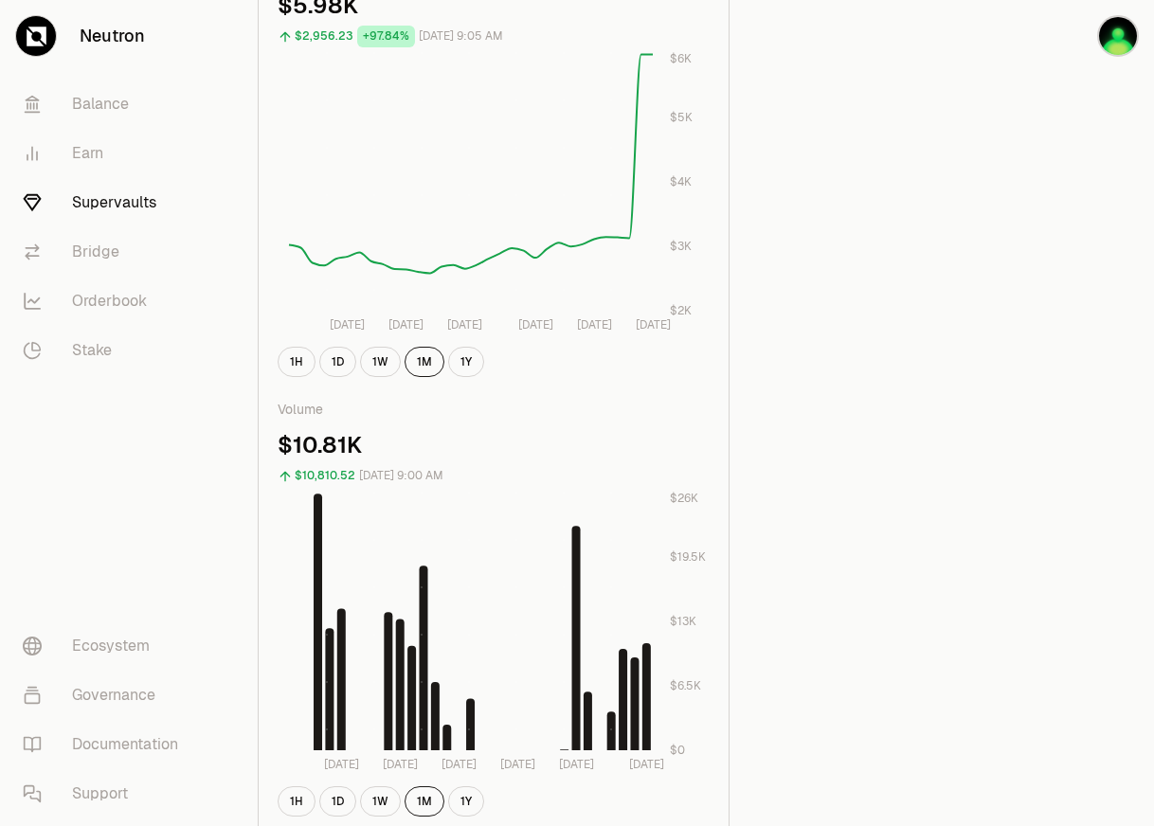
scroll to position [757, 0]
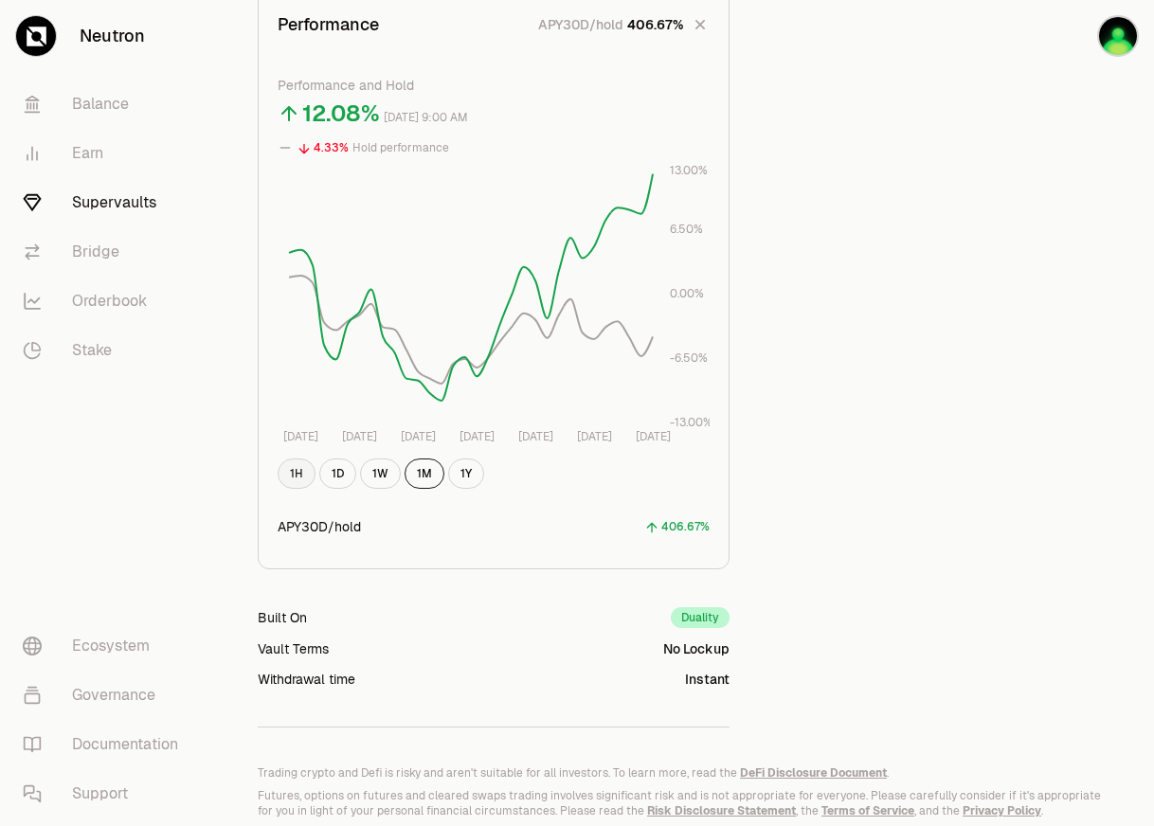
click at [296, 479] on button "1H" at bounding box center [297, 473] width 38 height 30
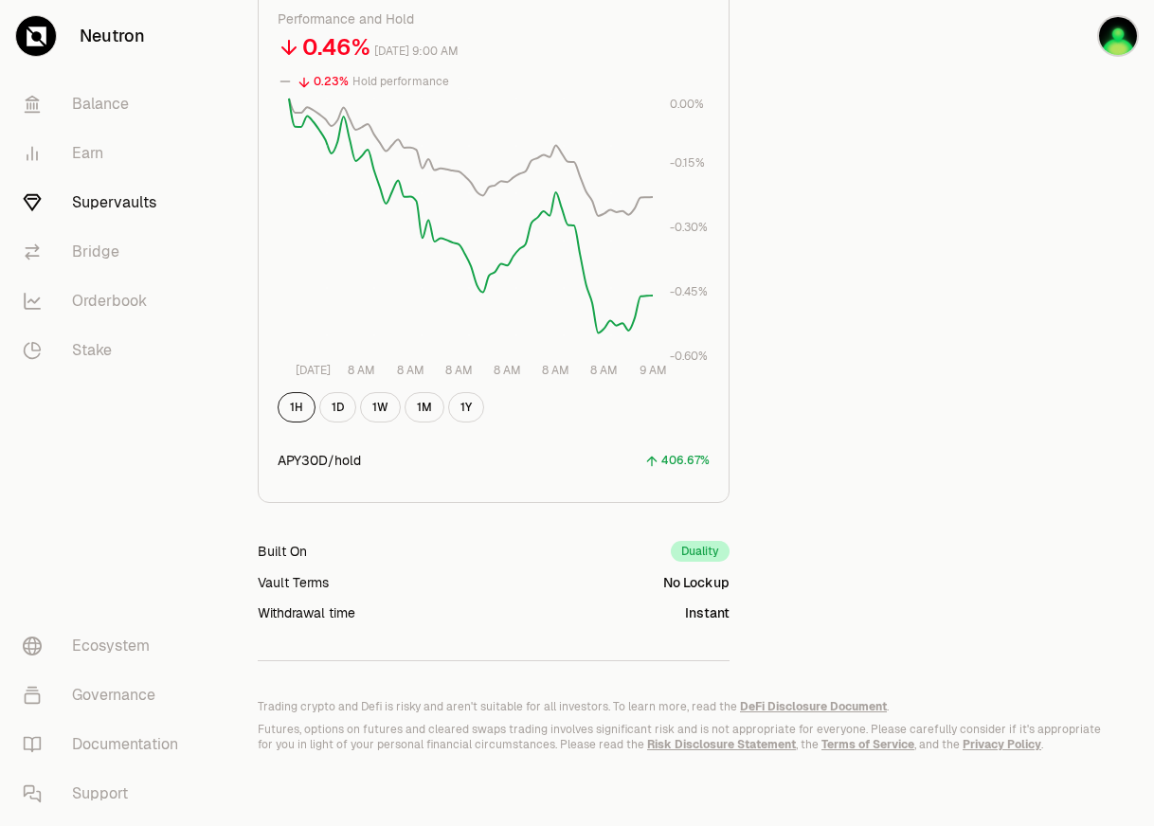
scroll to position [825, 0]
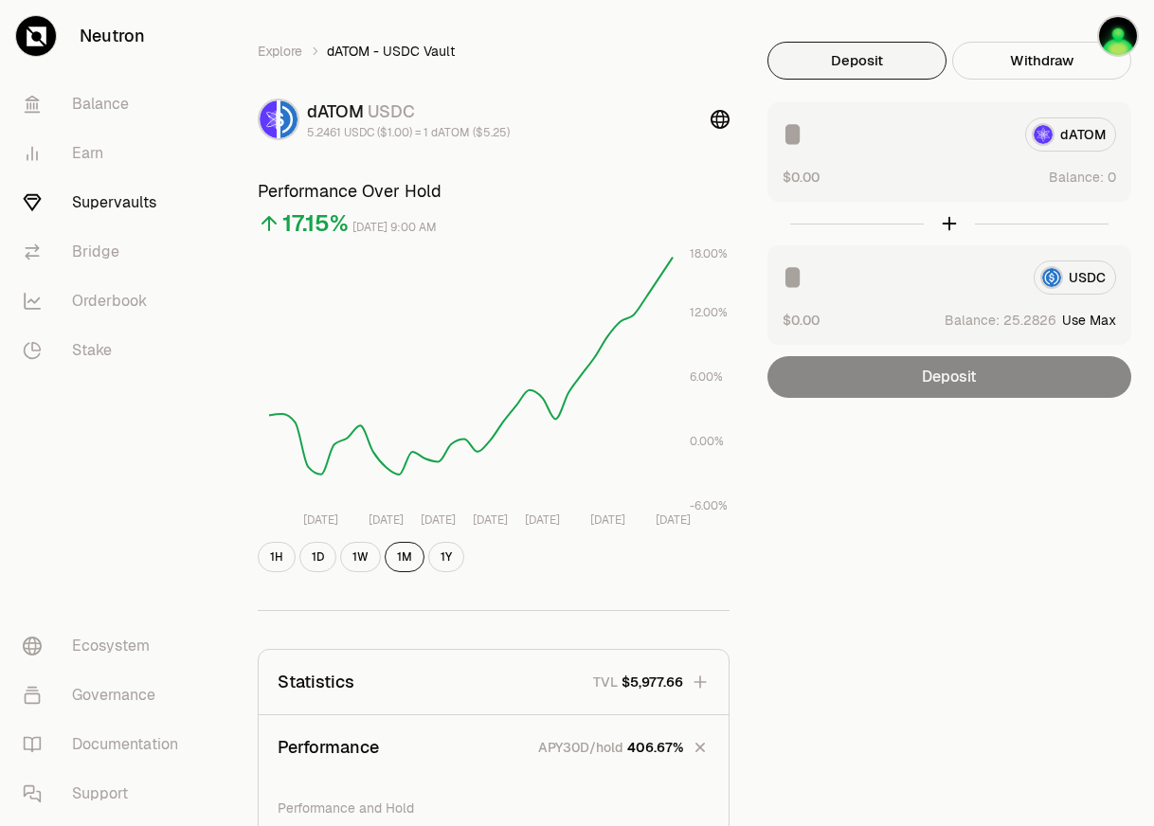
scroll to position [0, 0]
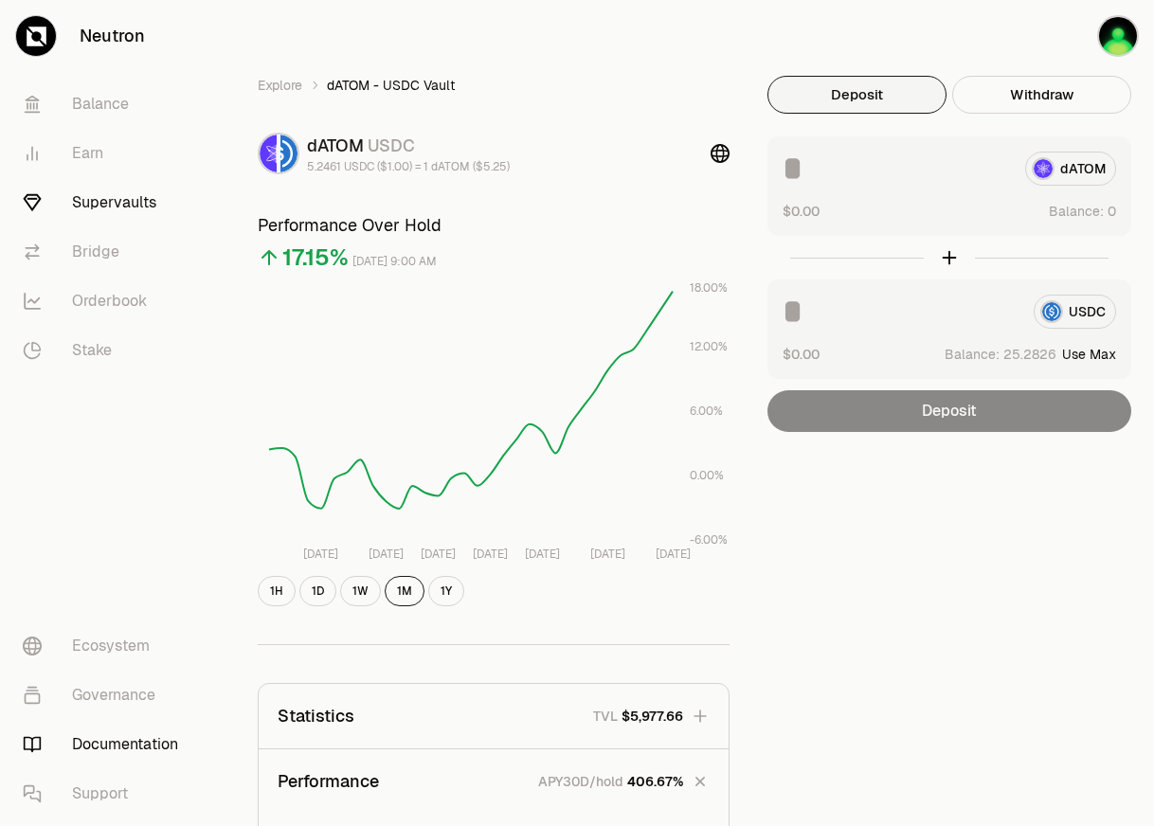
click at [89, 754] on link "Documentation" at bounding box center [106, 744] width 197 height 49
click at [70, 37] on link "Neutron" at bounding box center [106, 36] width 212 height 72
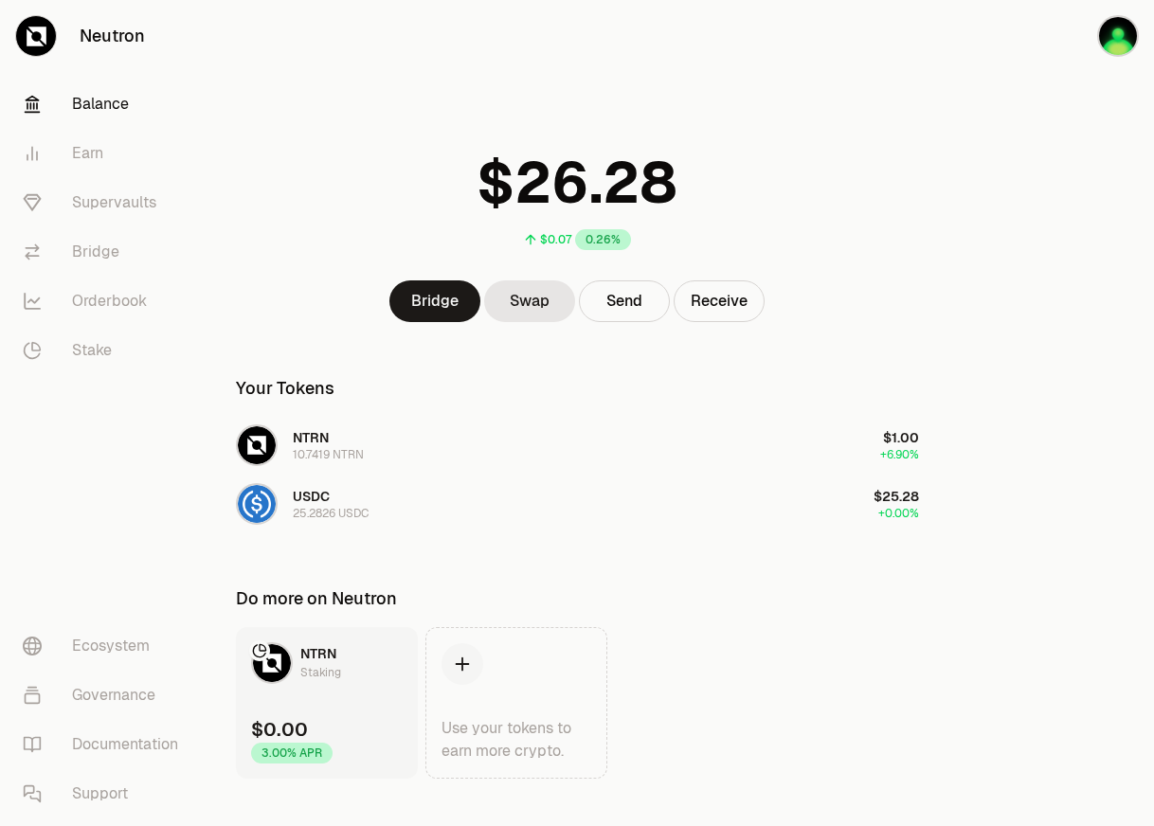
click at [97, 105] on link "Balance" at bounding box center [106, 104] width 197 height 49
